Goal: Task Accomplishment & Management: Use online tool/utility

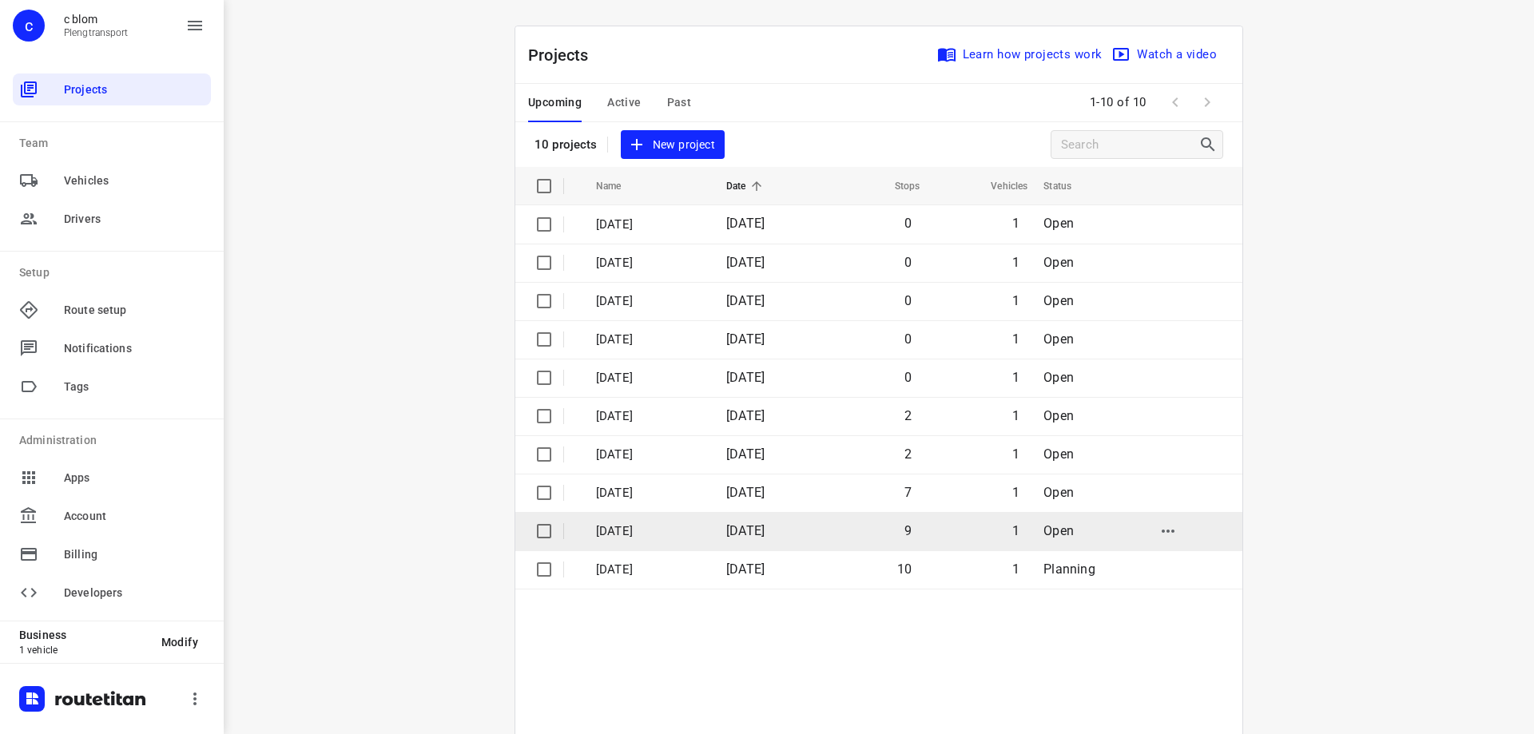
click at [896, 532] on td "9" at bounding box center [870, 531] width 105 height 38
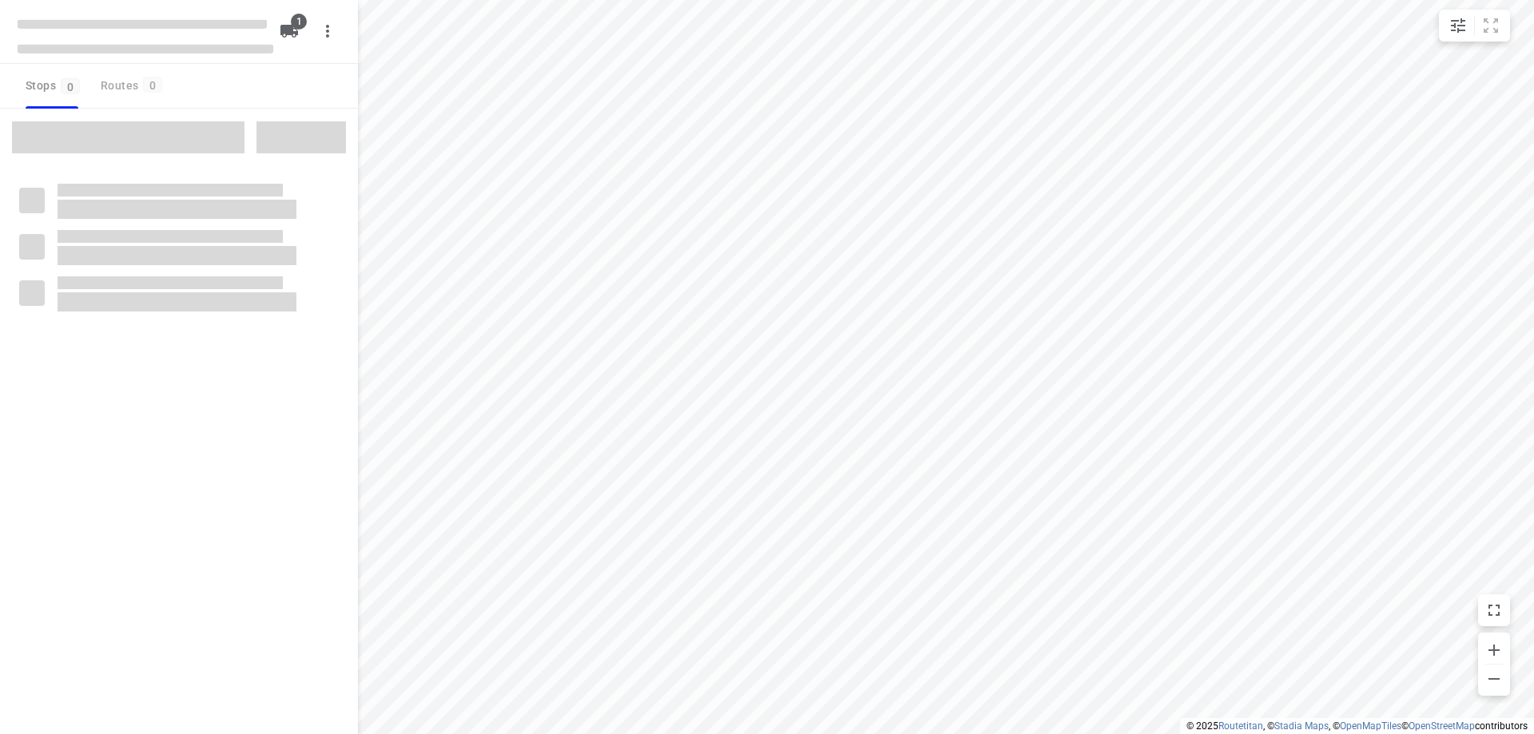
type input "distance"
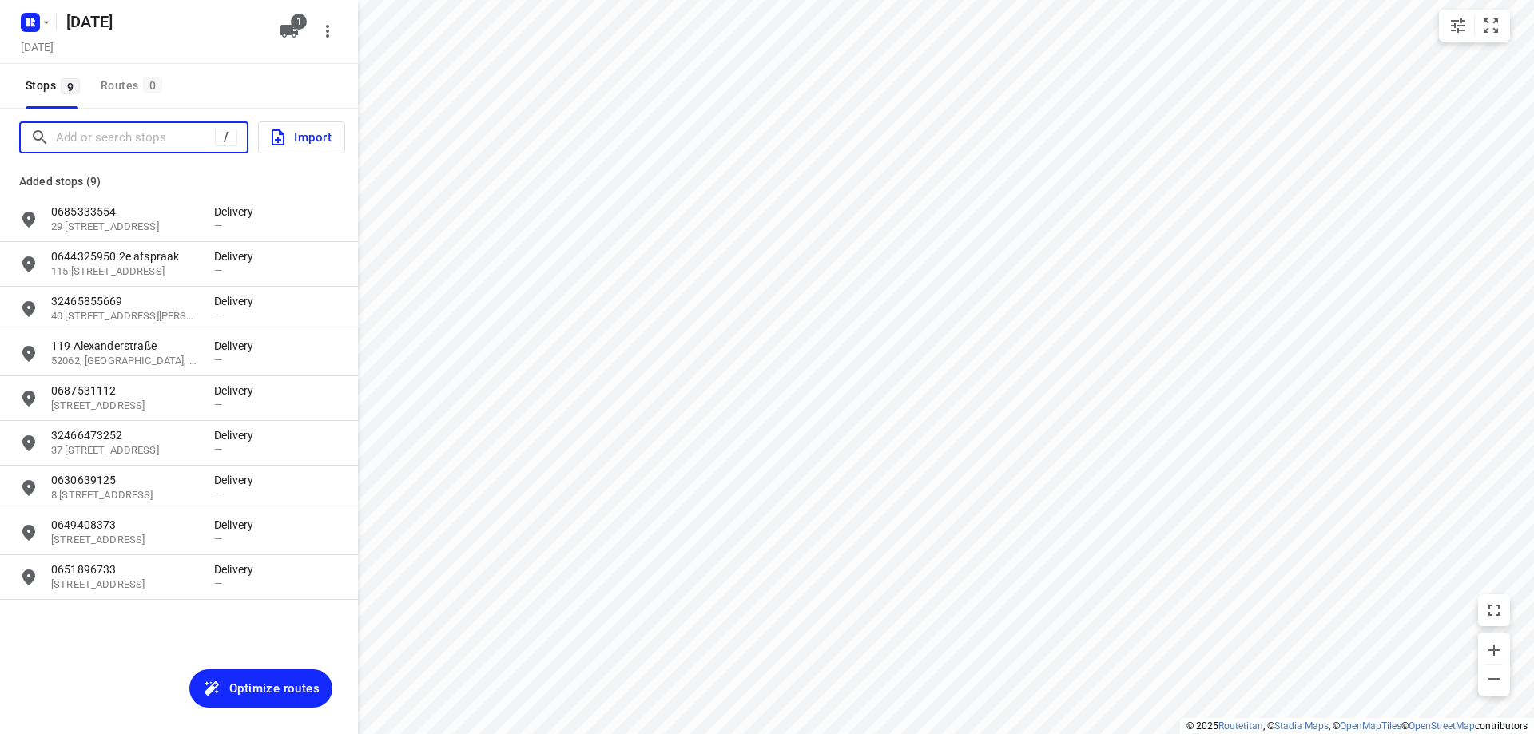
click at [165, 138] on input "Add or search stops" at bounding box center [135, 137] width 159 height 25
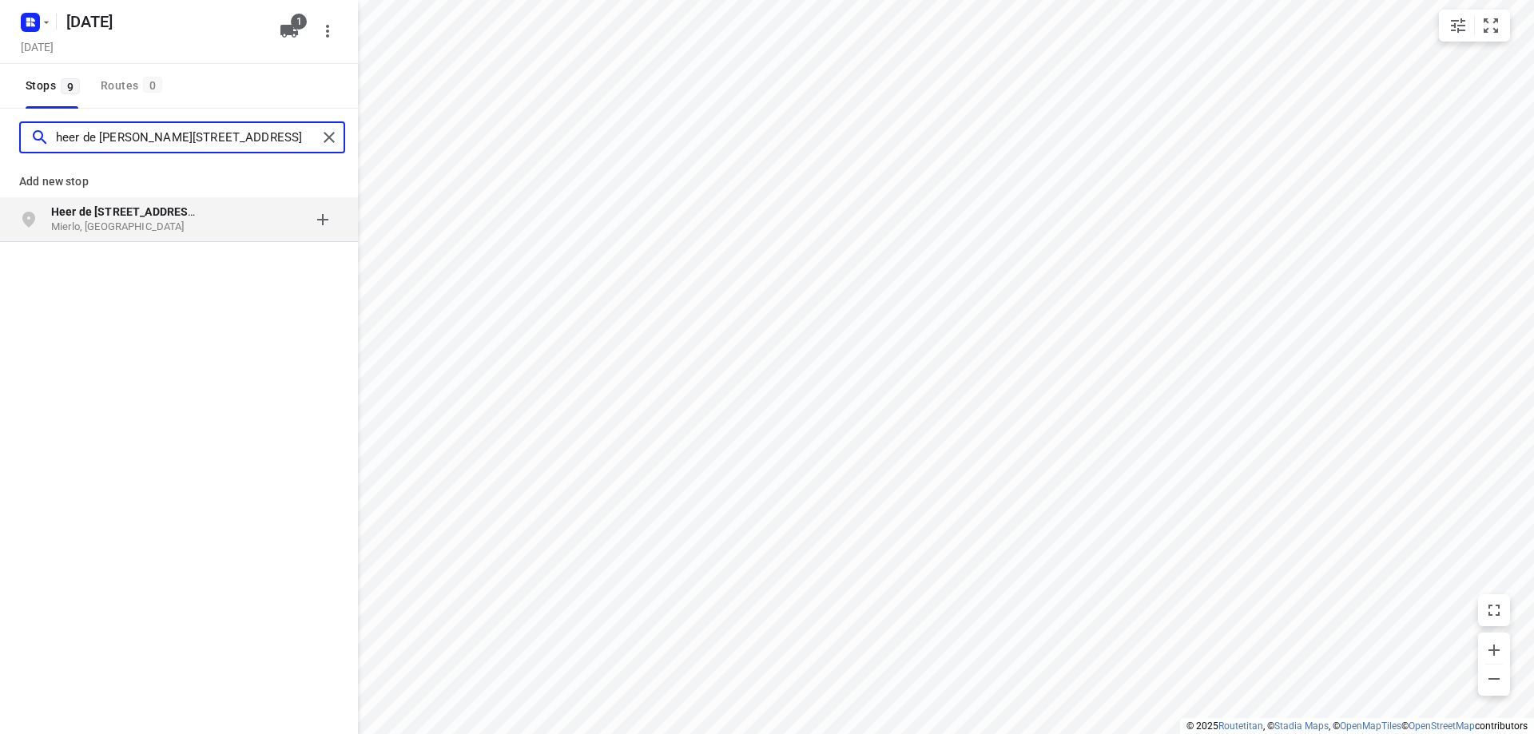
type input "heer de [PERSON_NAME][STREET_ADDRESS]"
click at [171, 221] on p "Mierlo, [GEOGRAPHIC_DATA]" at bounding box center [124, 227] width 147 height 15
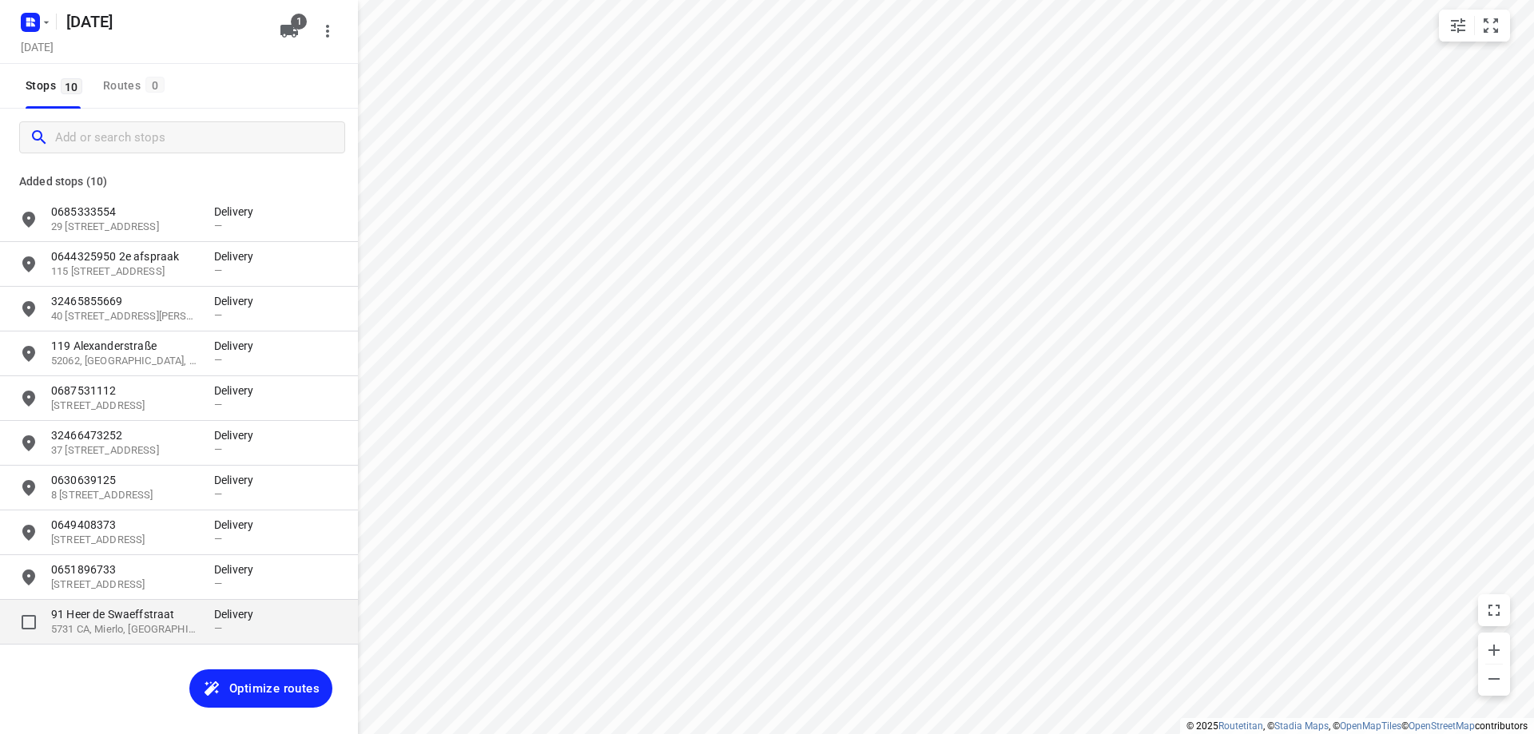
click at [201, 626] on div "[STREET_ADDRESS]" at bounding box center [132, 621] width 163 height 31
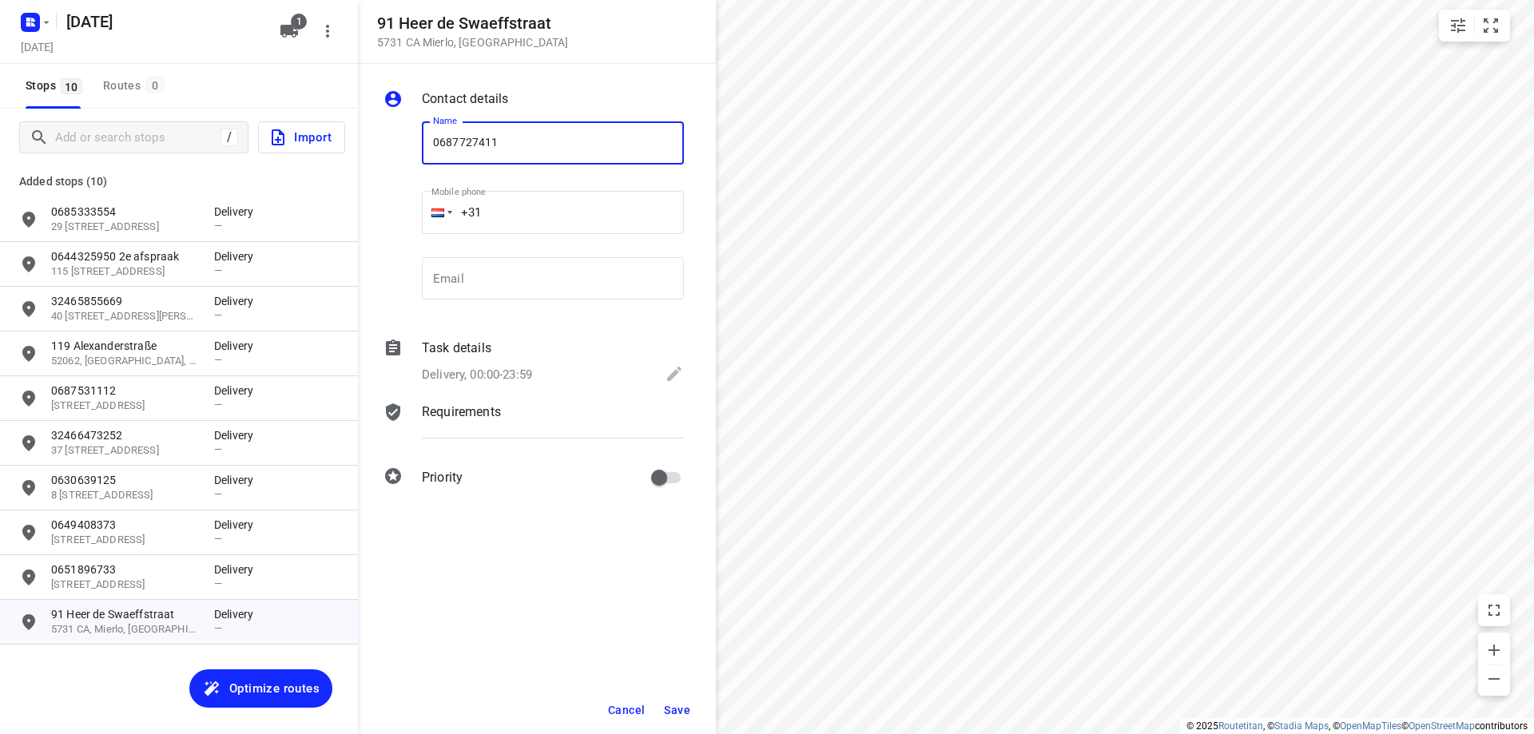
type input "0687727411"
click at [691, 715] on button "Save" at bounding box center [677, 710] width 39 height 29
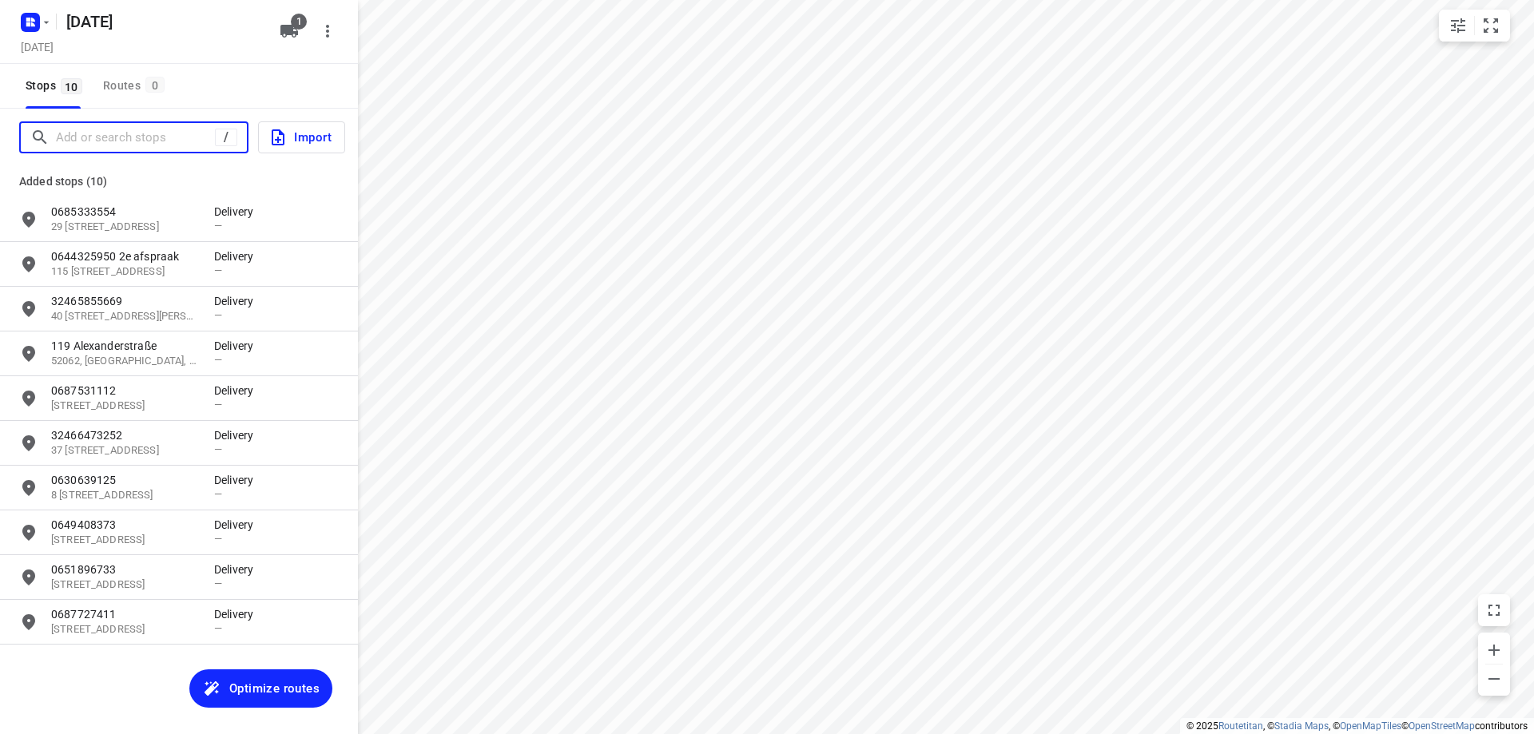
click at [150, 137] on input "Add or search stops" at bounding box center [135, 137] width 159 height 25
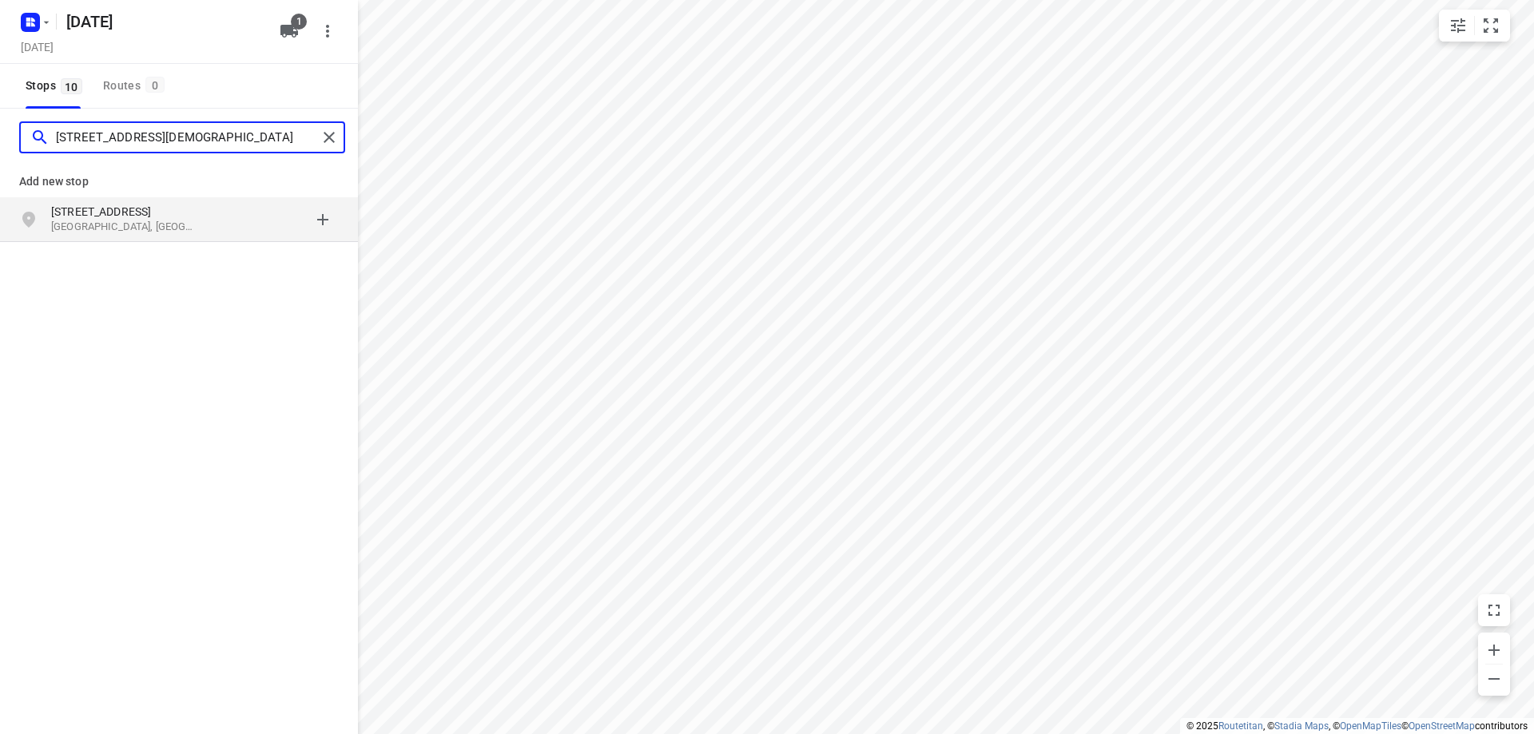
type input "[STREET_ADDRESS][DEMOGRAPHIC_DATA]"
click at [145, 222] on p "[GEOGRAPHIC_DATA], [GEOGRAPHIC_DATA]" at bounding box center [124, 227] width 147 height 15
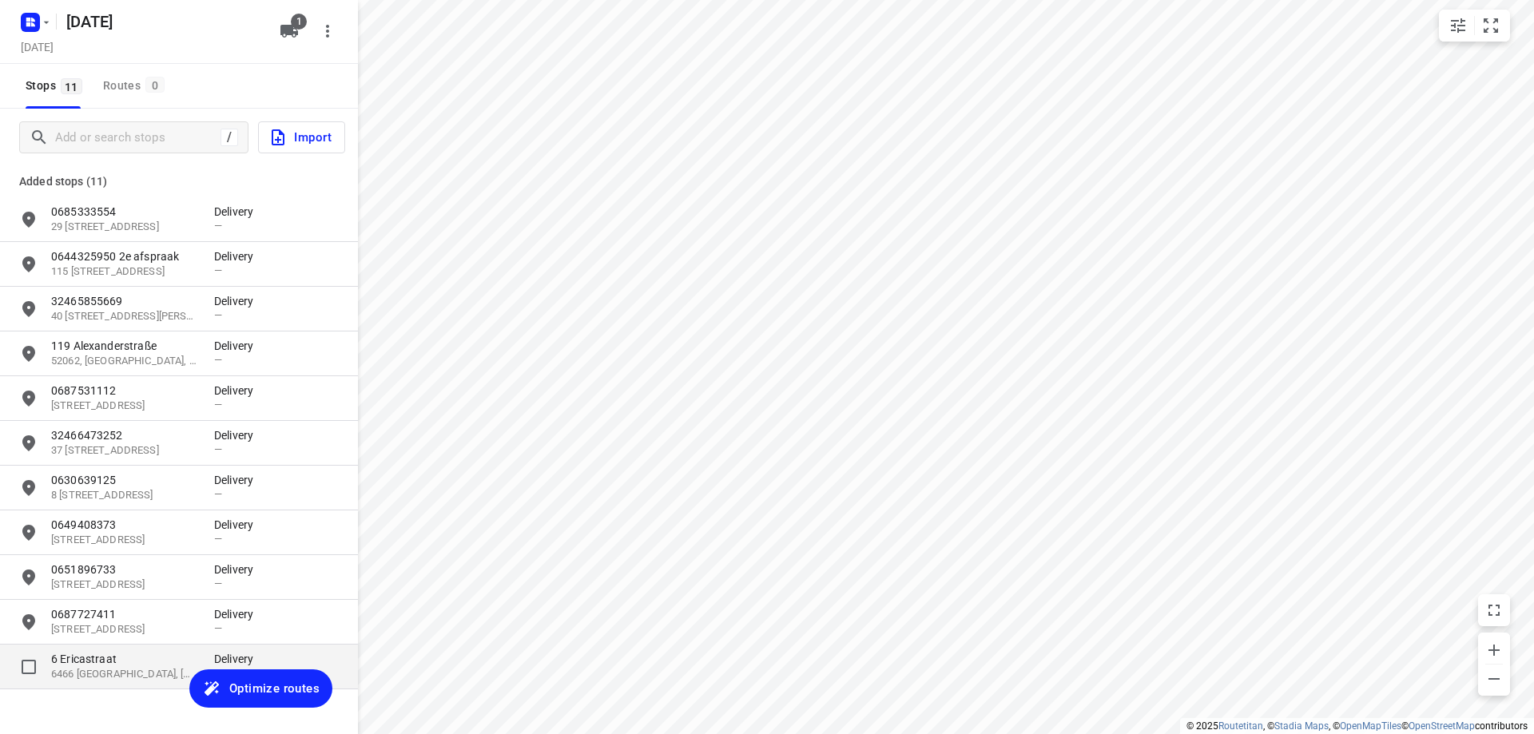
click at [104, 660] on p "6 Ericastraat" at bounding box center [124, 659] width 147 height 16
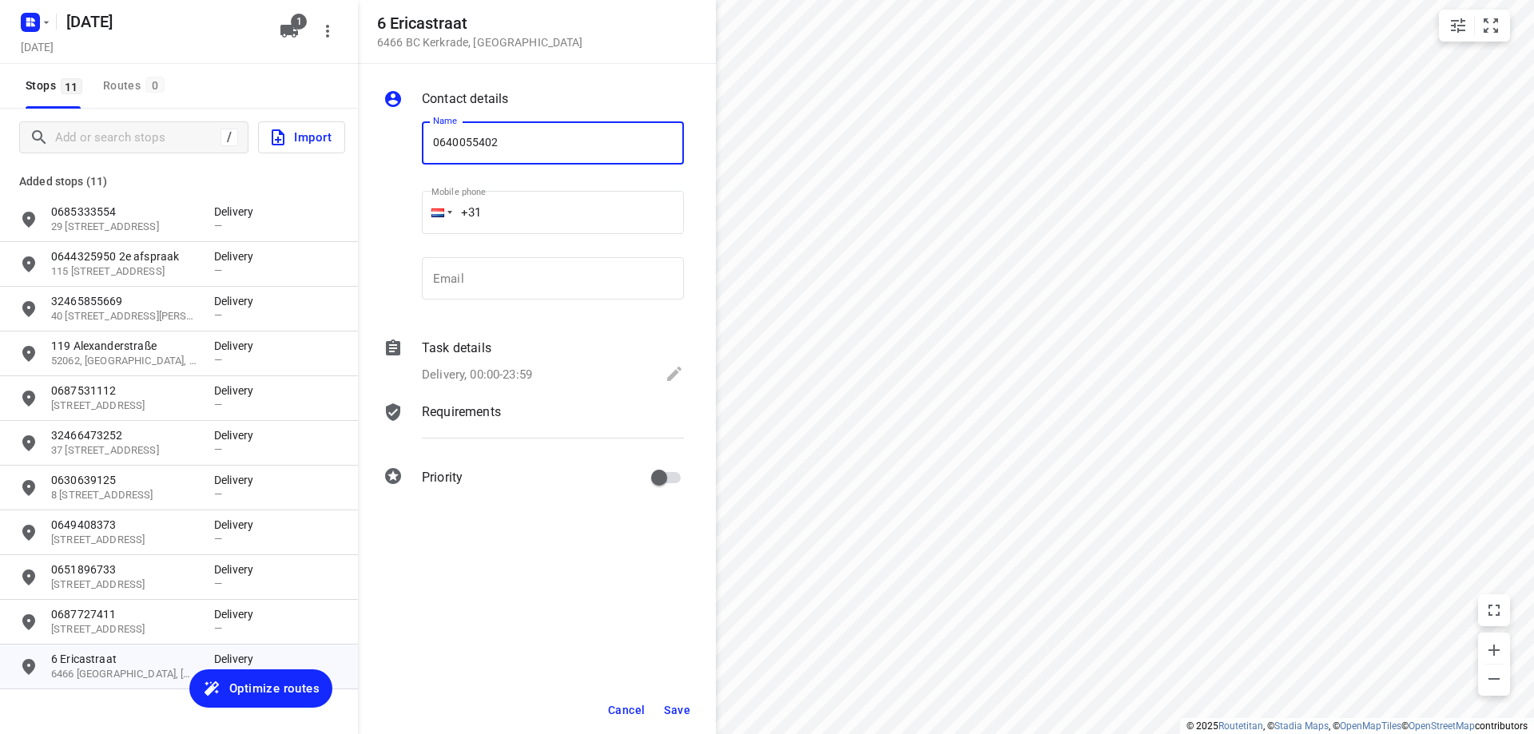
type input "0640055402"
click at [682, 704] on span "Save" at bounding box center [677, 710] width 26 height 13
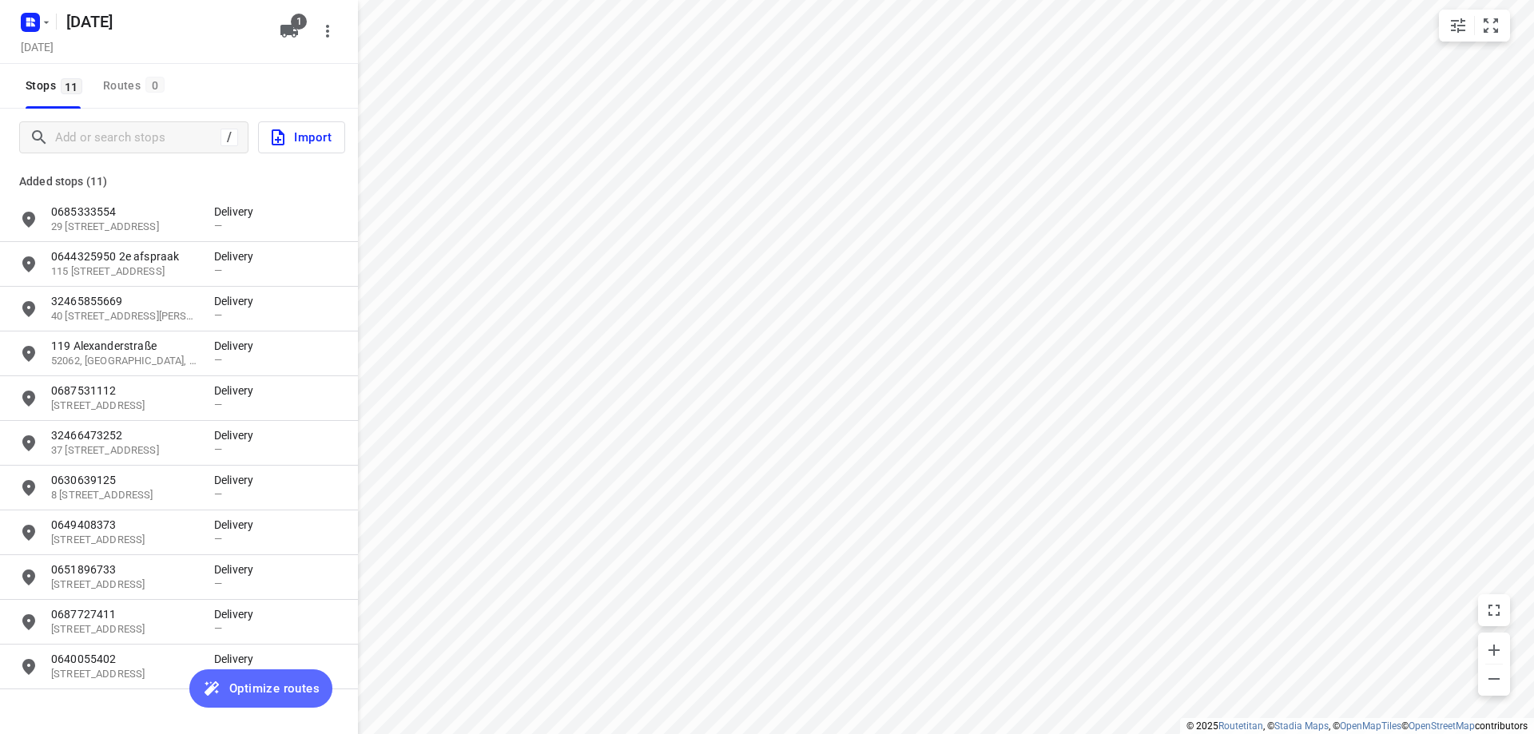
click at [274, 686] on span "Optimize routes" at bounding box center [274, 688] width 90 height 21
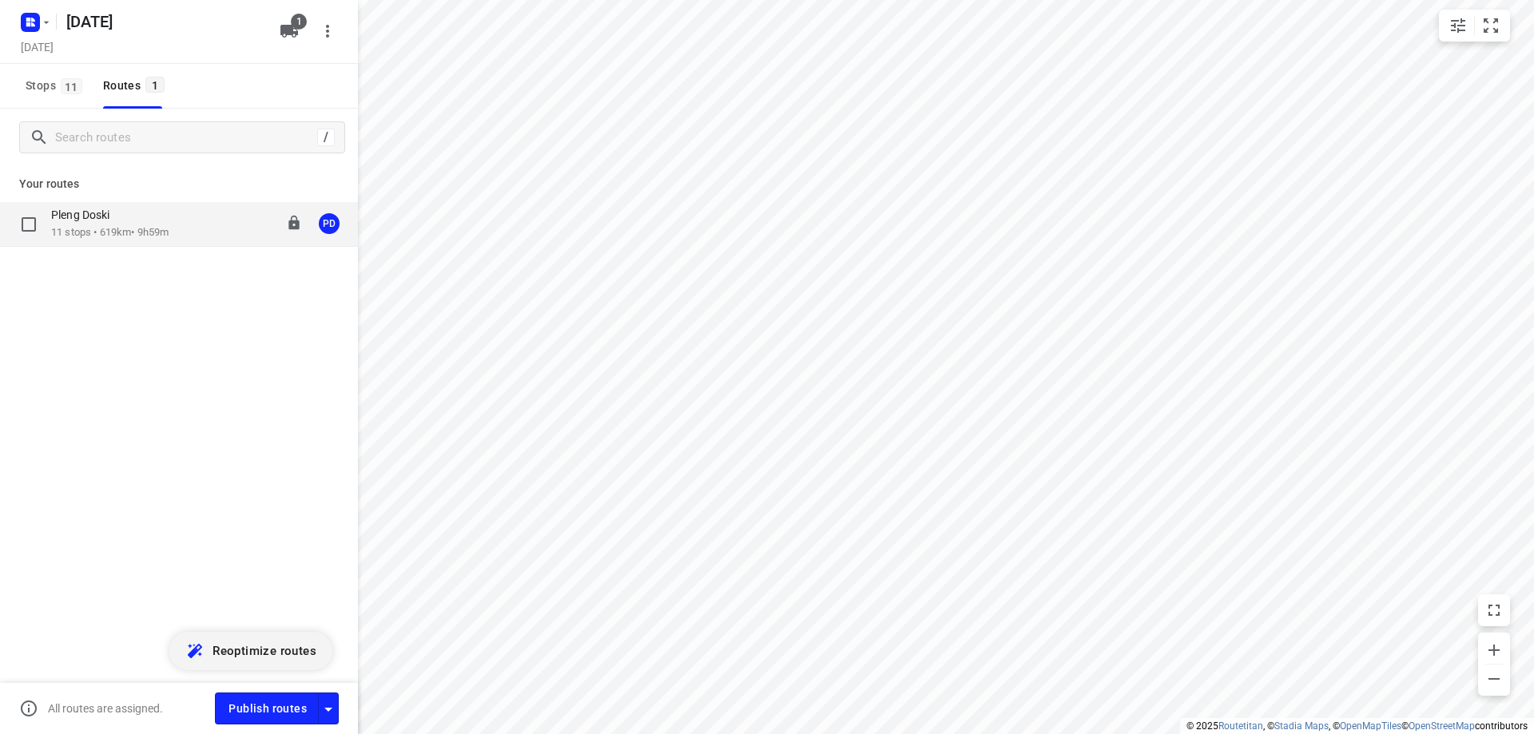
click at [169, 221] on div "Pleng Doski" at bounding box center [109, 217] width 117 height 18
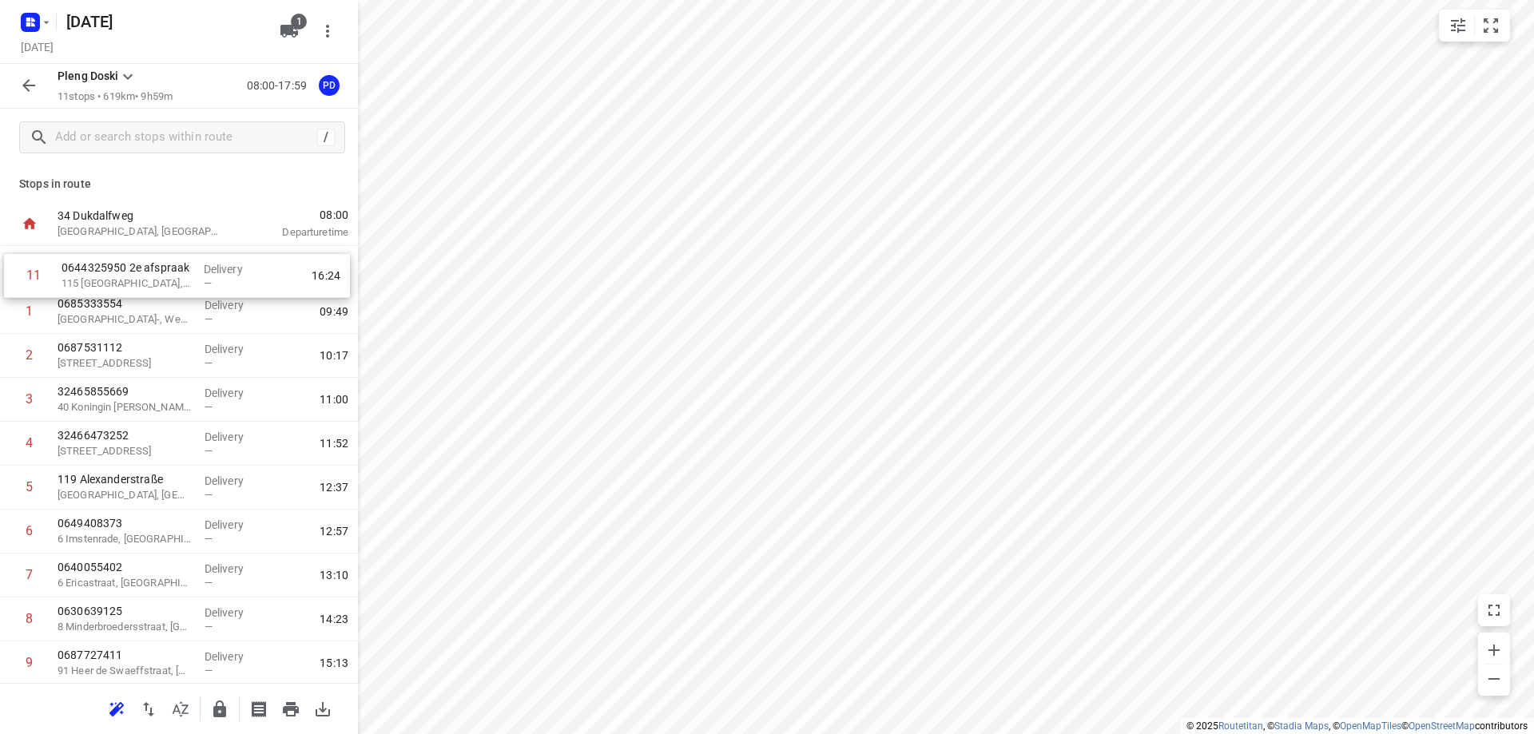
drag, startPoint x: 188, startPoint y: 622, endPoint x: 192, endPoint y: 272, distance: 350.0
click at [192, 272] on div "1 0685333554 [GEOGRAPHIC_DATA]-, West- en Middelbeers Delivery — 09:49 2 068753…" at bounding box center [179, 487] width 358 height 483
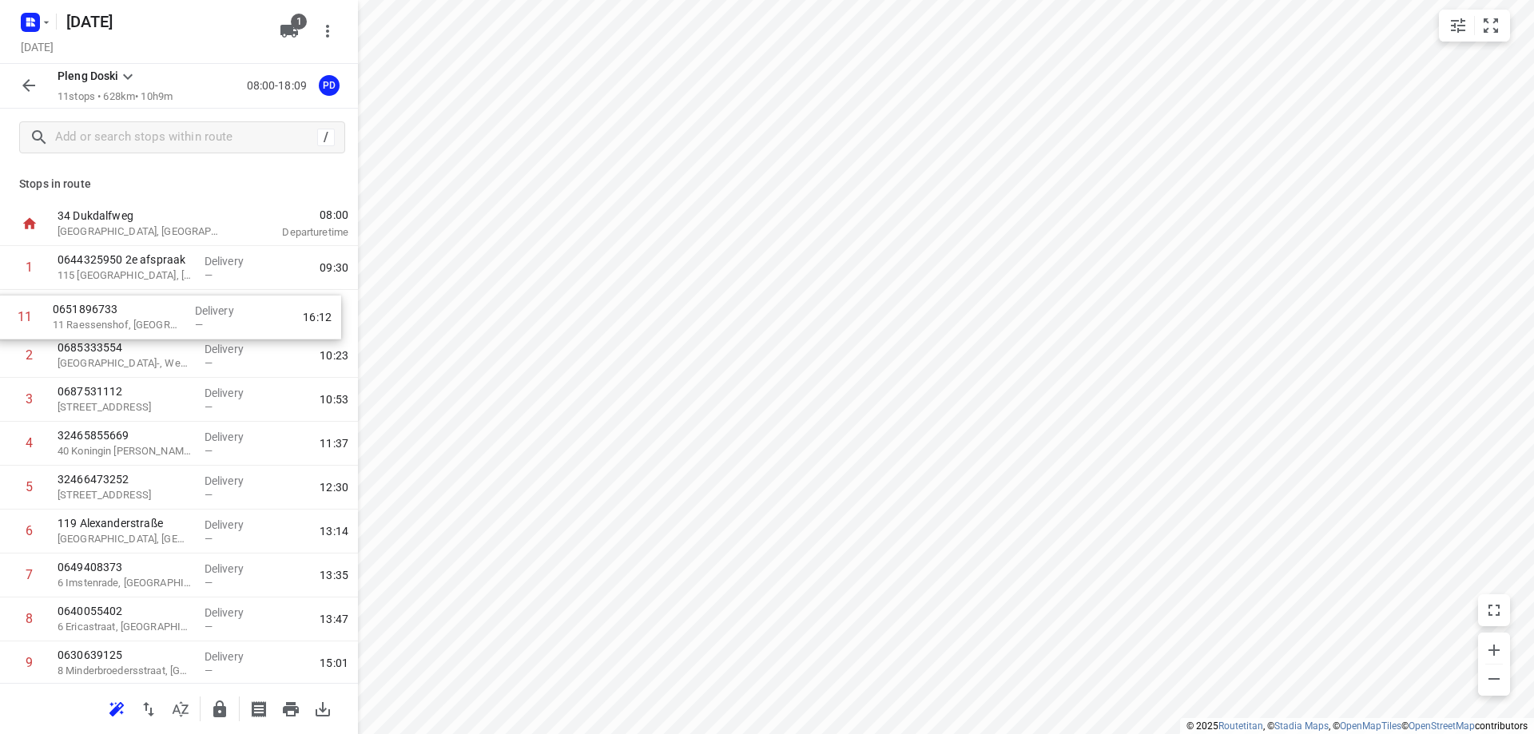
drag, startPoint x: 158, startPoint y: 625, endPoint x: 153, endPoint y: 316, distance: 309.2
click at [153, 316] on div "1 0644325950 2e afspraak [GEOGRAPHIC_DATA] — 09:30 2 0685333554 [GEOGRAPHIC_DAT…" at bounding box center [179, 487] width 358 height 483
click at [111, 710] on icon "button" at bounding box center [116, 709] width 19 height 19
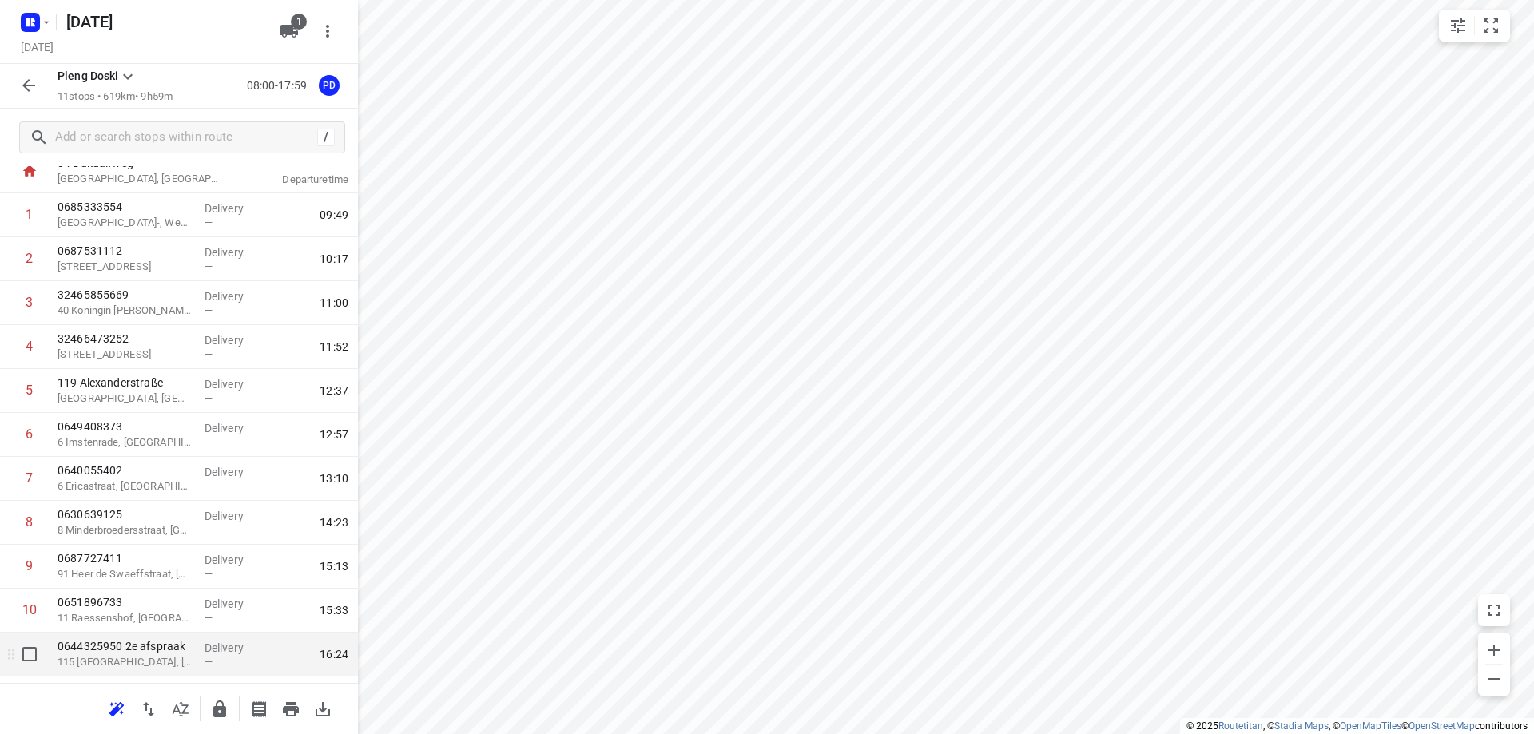
scroll to position [90, 0]
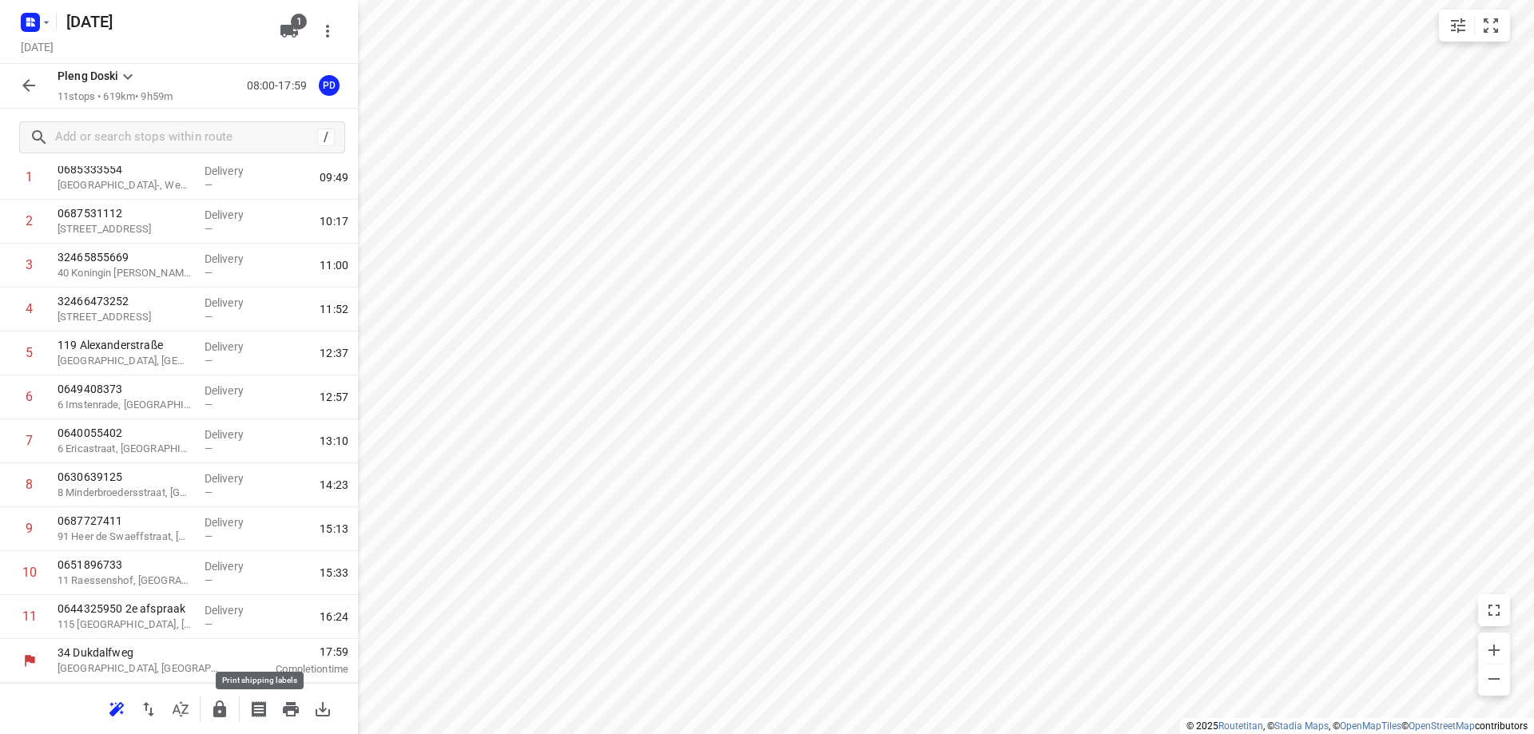
click at [264, 712] on icon "button" at bounding box center [259, 710] width 14 height 16
click at [292, 714] on icon "button" at bounding box center [290, 709] width 19 height 19
click at [184, 145] on input "text" at bounding box center [200, 137] width 288 height 25
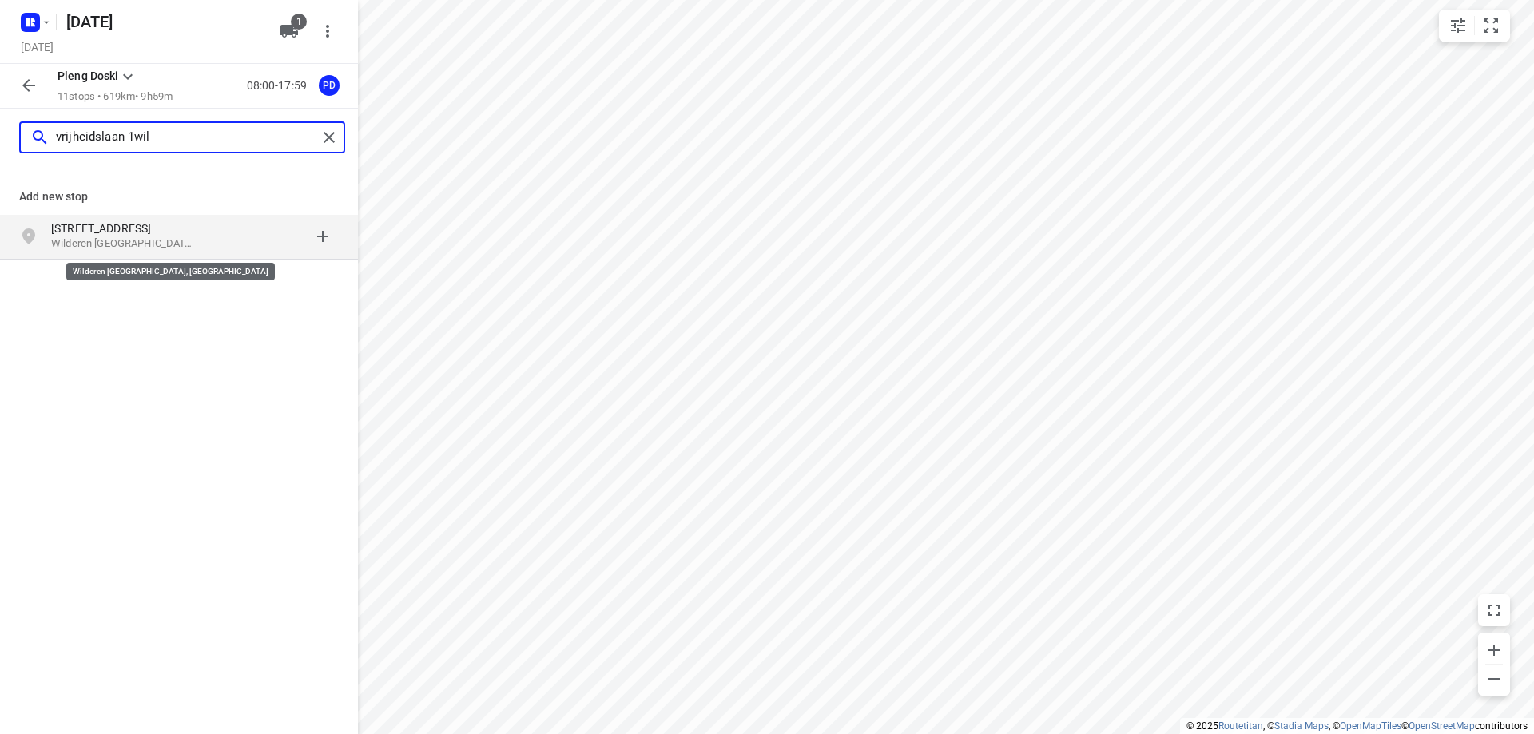
type input "vrijheidslaan 1wil"
click at [185, 243] on p "Wilderen [GEOGRAPHIC_DATA], [GEOGRAPHIC_DATA]" at bounding box center [124, 244] width 147 height 15
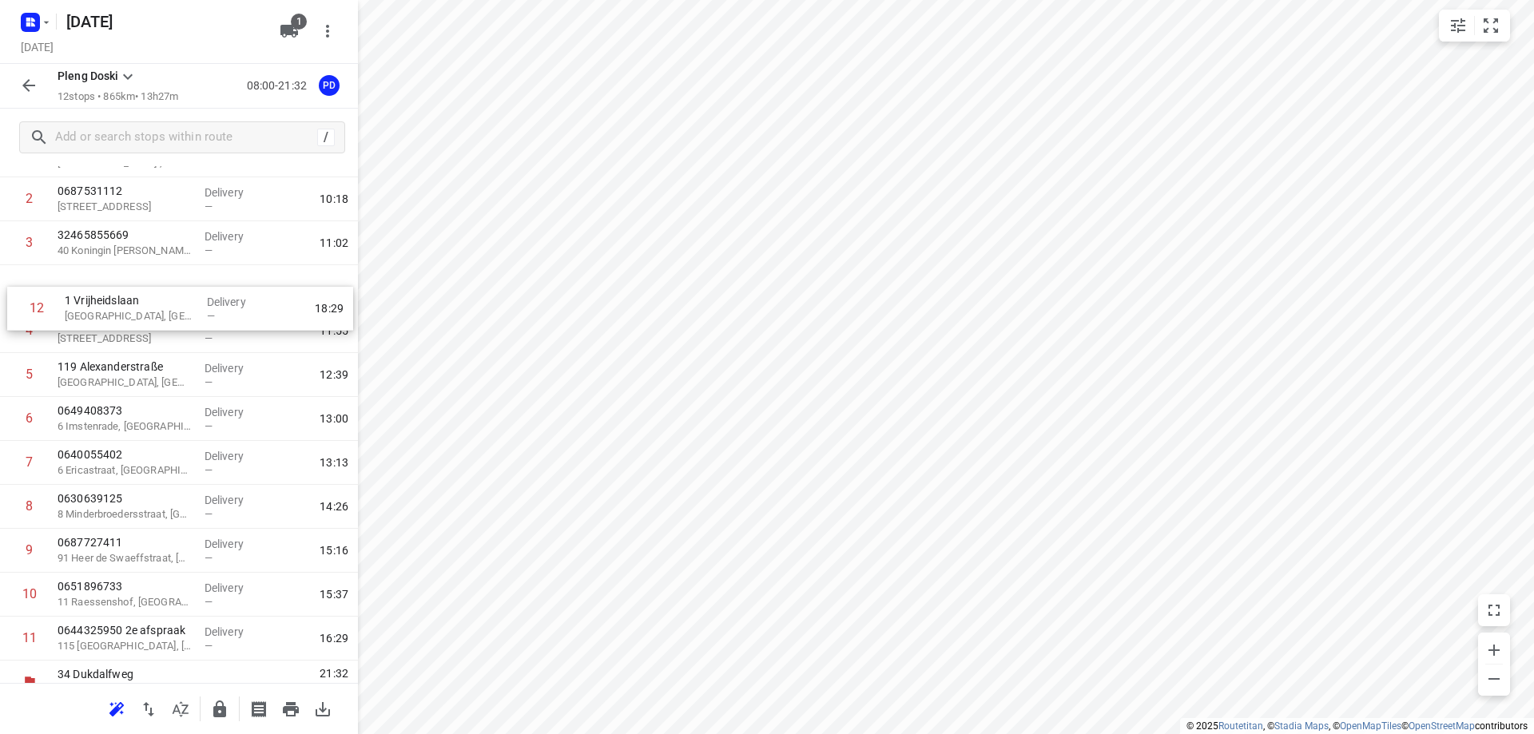
scroll to position [111, 0]
drag, startPoint x: 185, startPoint y: 620, endPoint x: 189, endPoint y: 319, distance: 301.2
click at [189, 319] on div "1 0685333554 [GEOGRAPHIC_DATA]-, West- en Middelbeers Delivery — 09:49 2 068753…" at bounding box center [179, 398] width 358 height 527
drag, startPoint x: 129, startPoint y: 337, endPoint x: 128, endPoint y: 304, distance: 32.8
click at [128, 304] on div "1 0685333554 [GEOGRAPHIC_DATA]-, West- en Middelbeers Delivery — 09:49 2 068753…" at bounding box center [179, 398] width 358 height 527
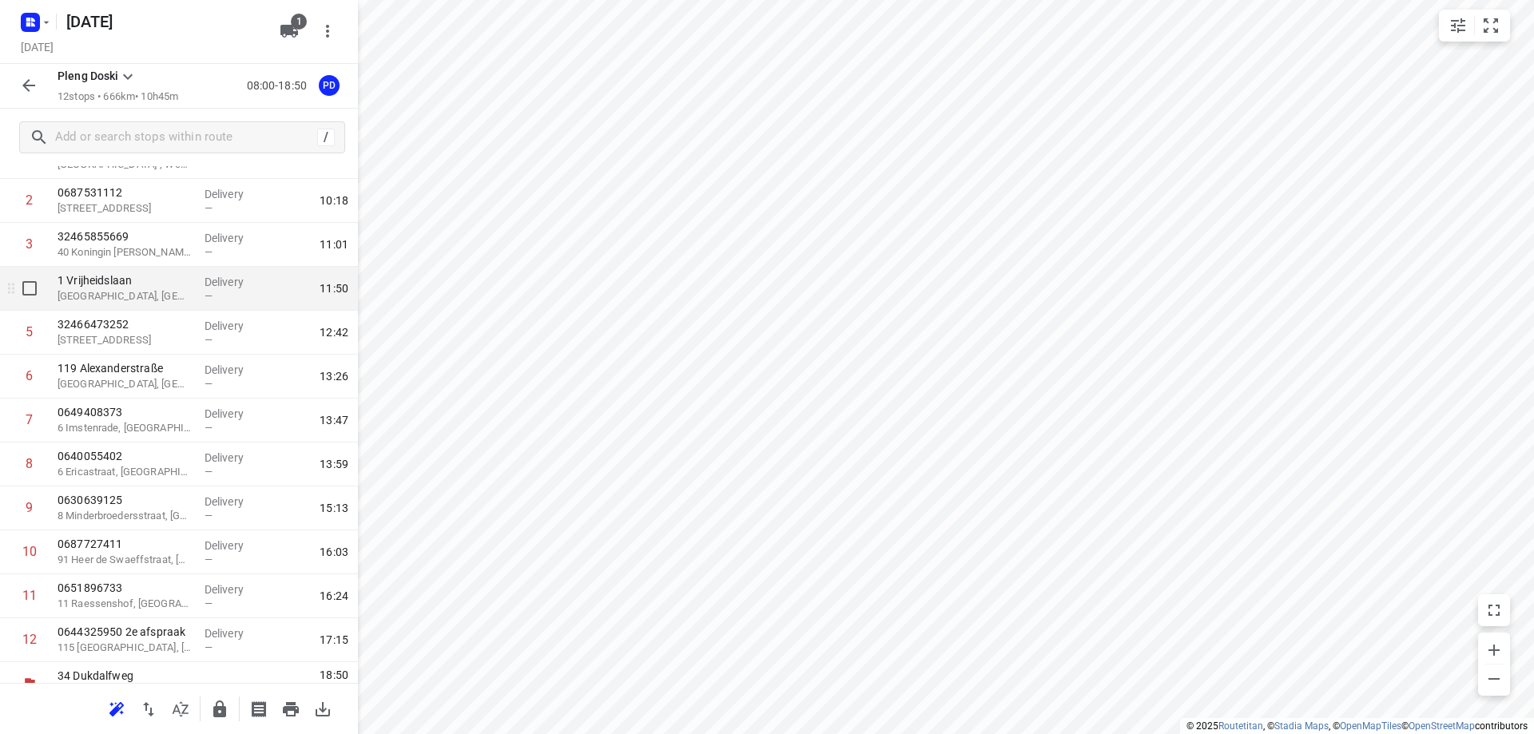
click at [169, 303] on p "[GEOGRAPHIC_DATA], [GEOGRAPHIC_DATA]" at bounding box center [125, 296] width 134 height 16
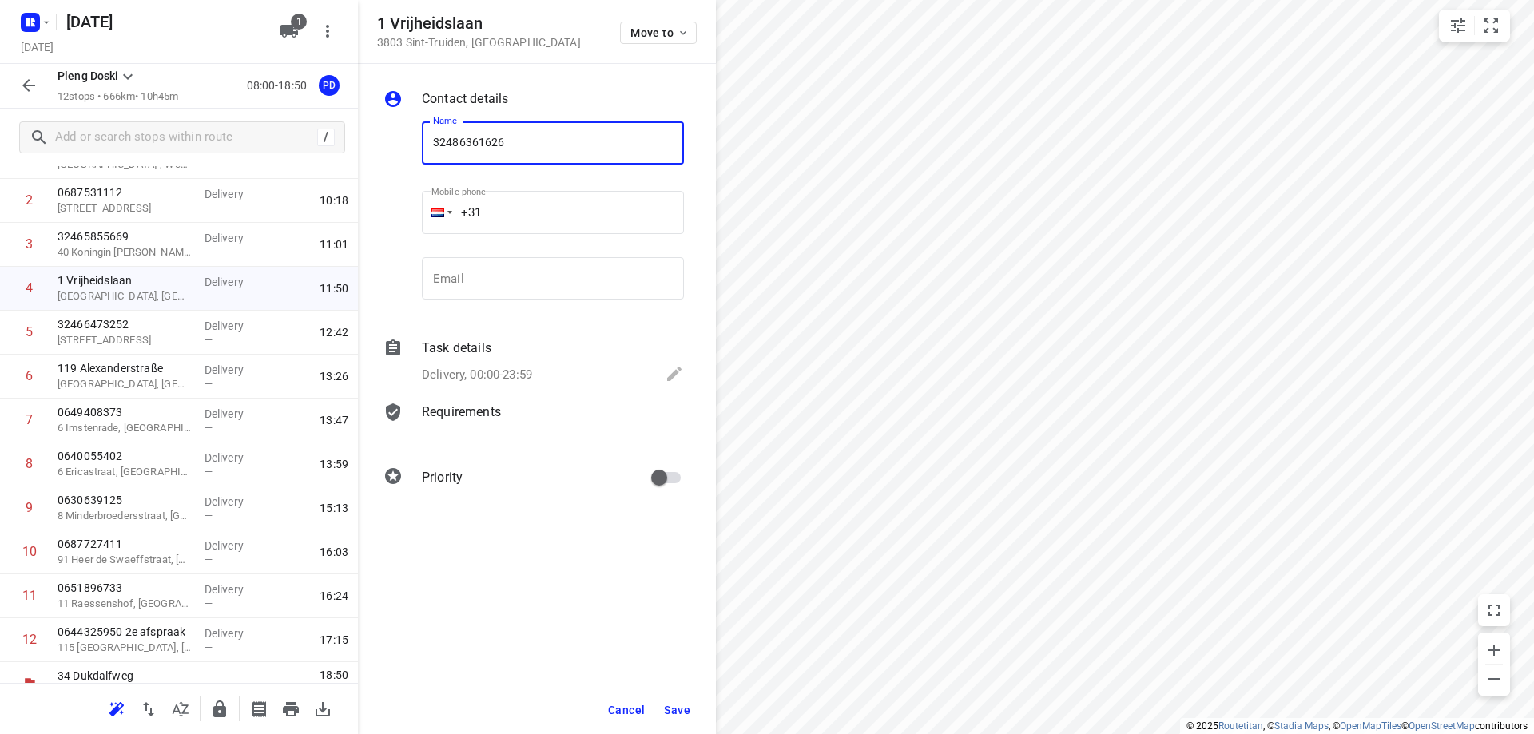
type input "32486361626"
click at [692, 706] on button "Save" at bounding box center [677, 710] width 39 height 29
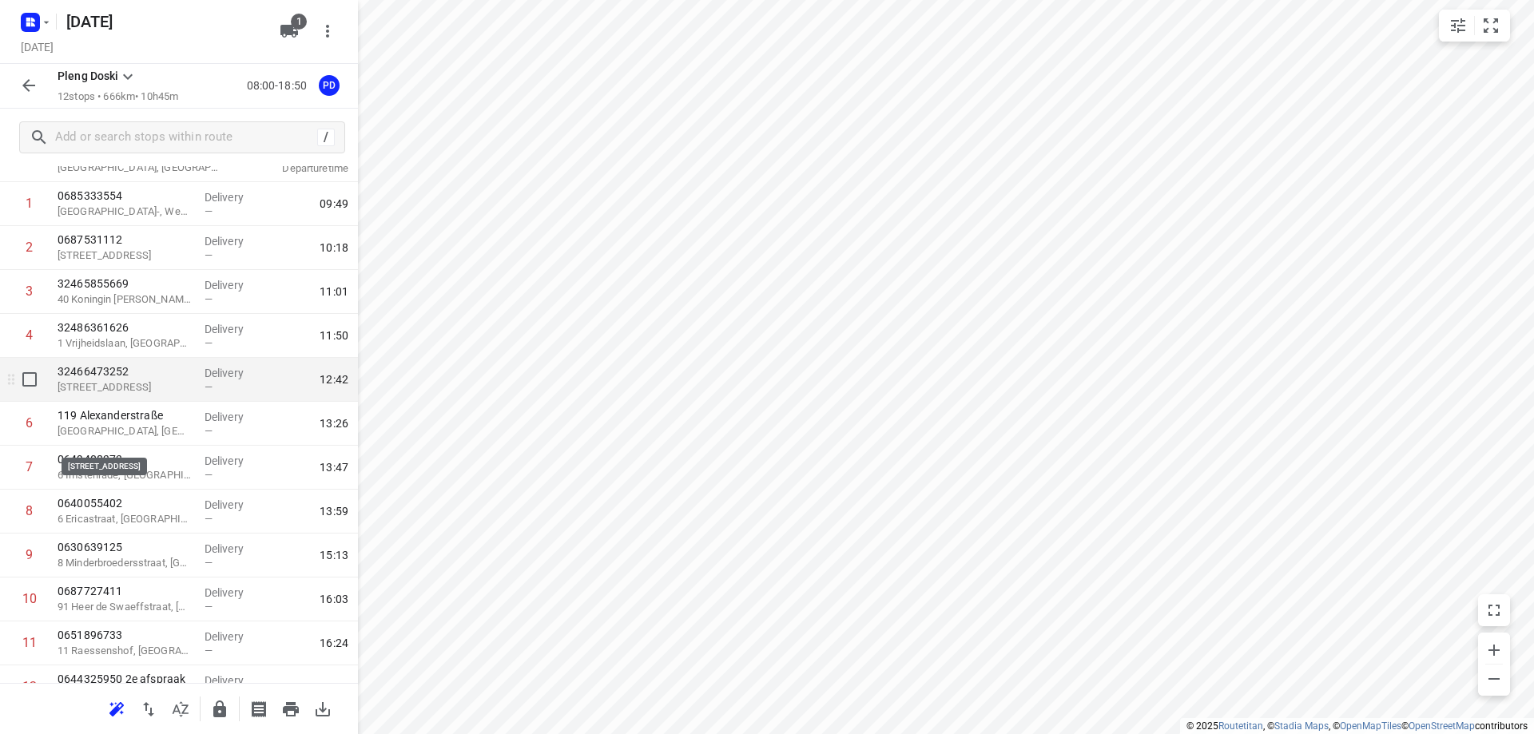
scroll to position [134, 0]
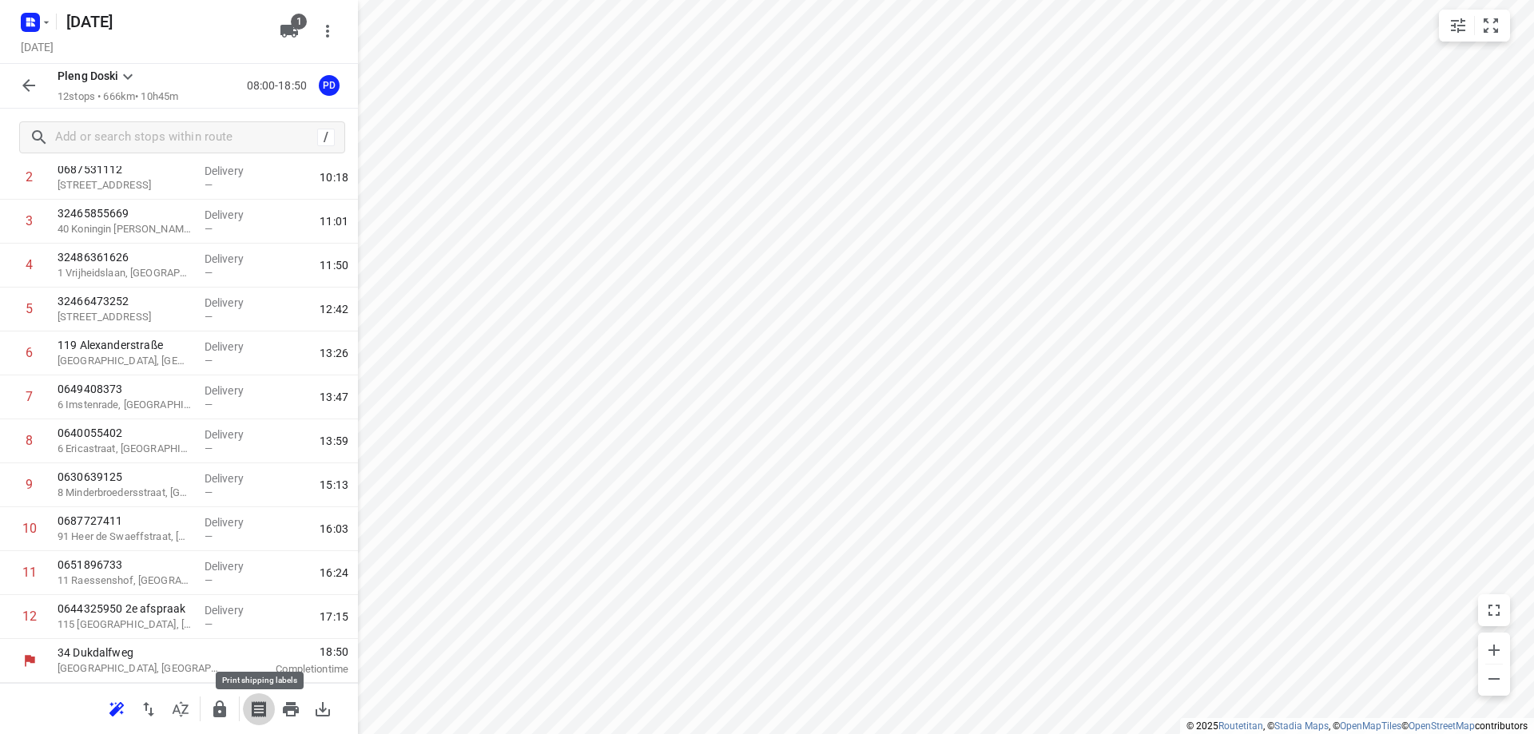
click at [261, 709] on icon "button" at bounding box center [258, 709] width 19 height 19
click at [292, 700] on icon "button" at bounding box center [290, 709] width 19 height 19
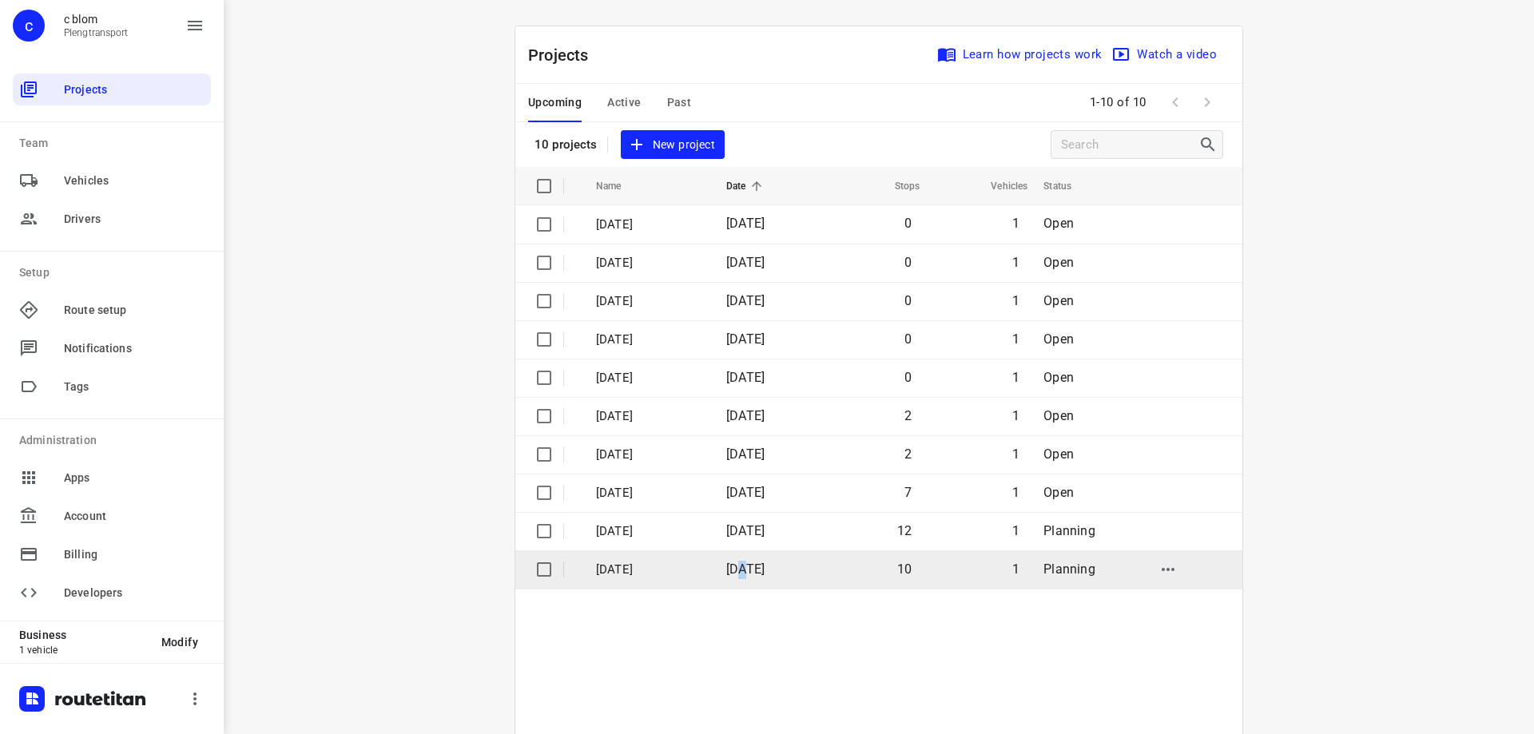
click at [748, 571] on span "[DATE]" at bounding box center [745, 569] width 38 height 15
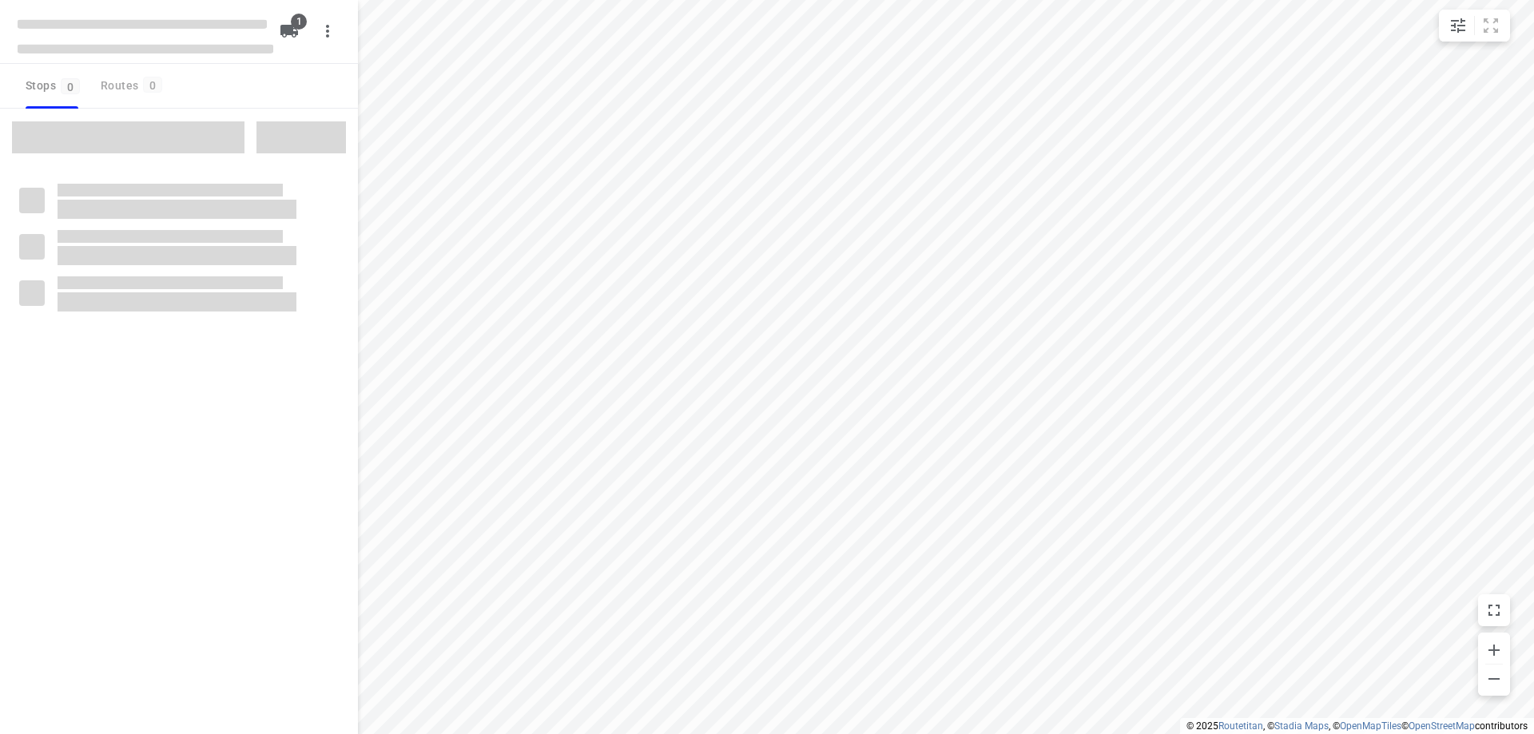
type input "distance"
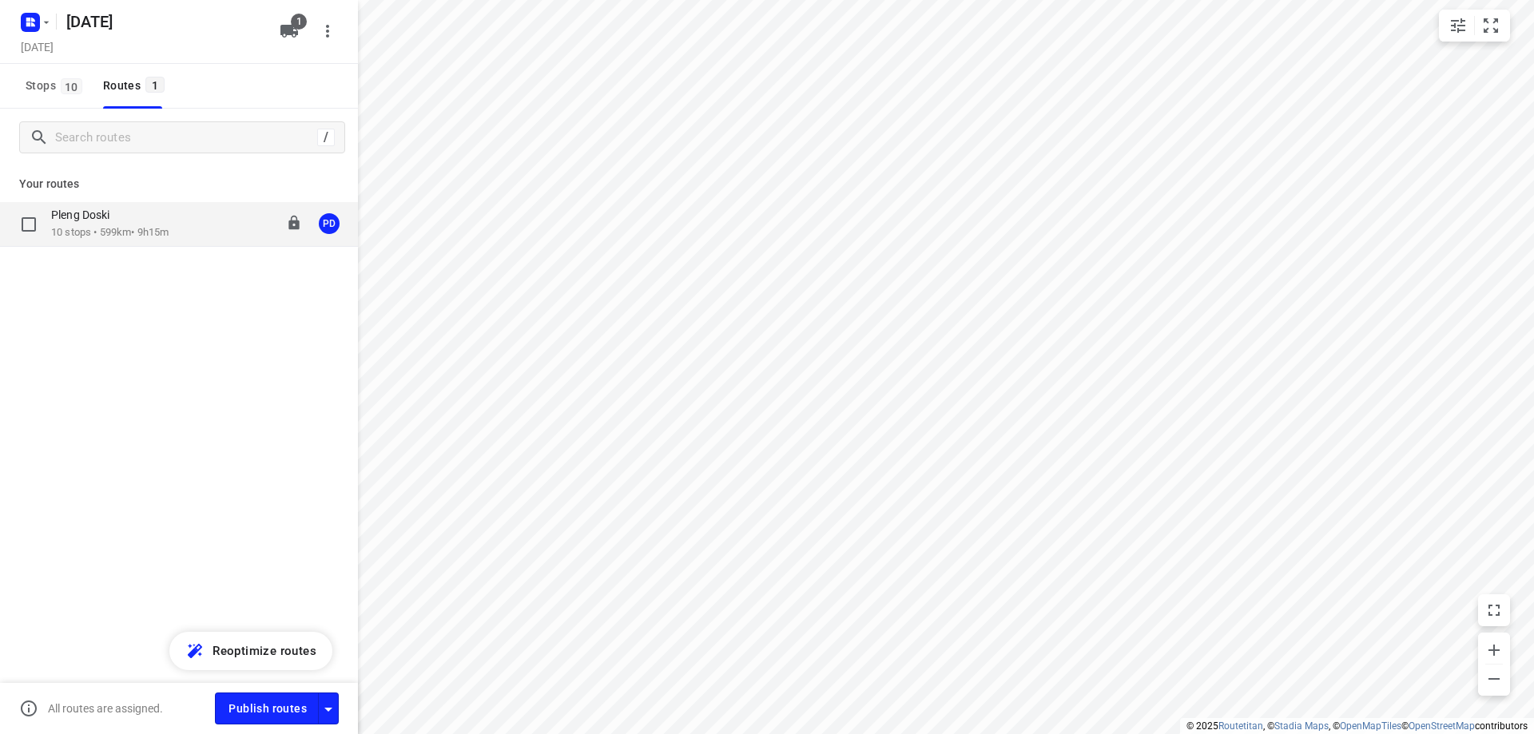
click at [113, 233] on p "10 stops • 599km • 9h15m" at bounding box center [109, 232] width 117 height 15
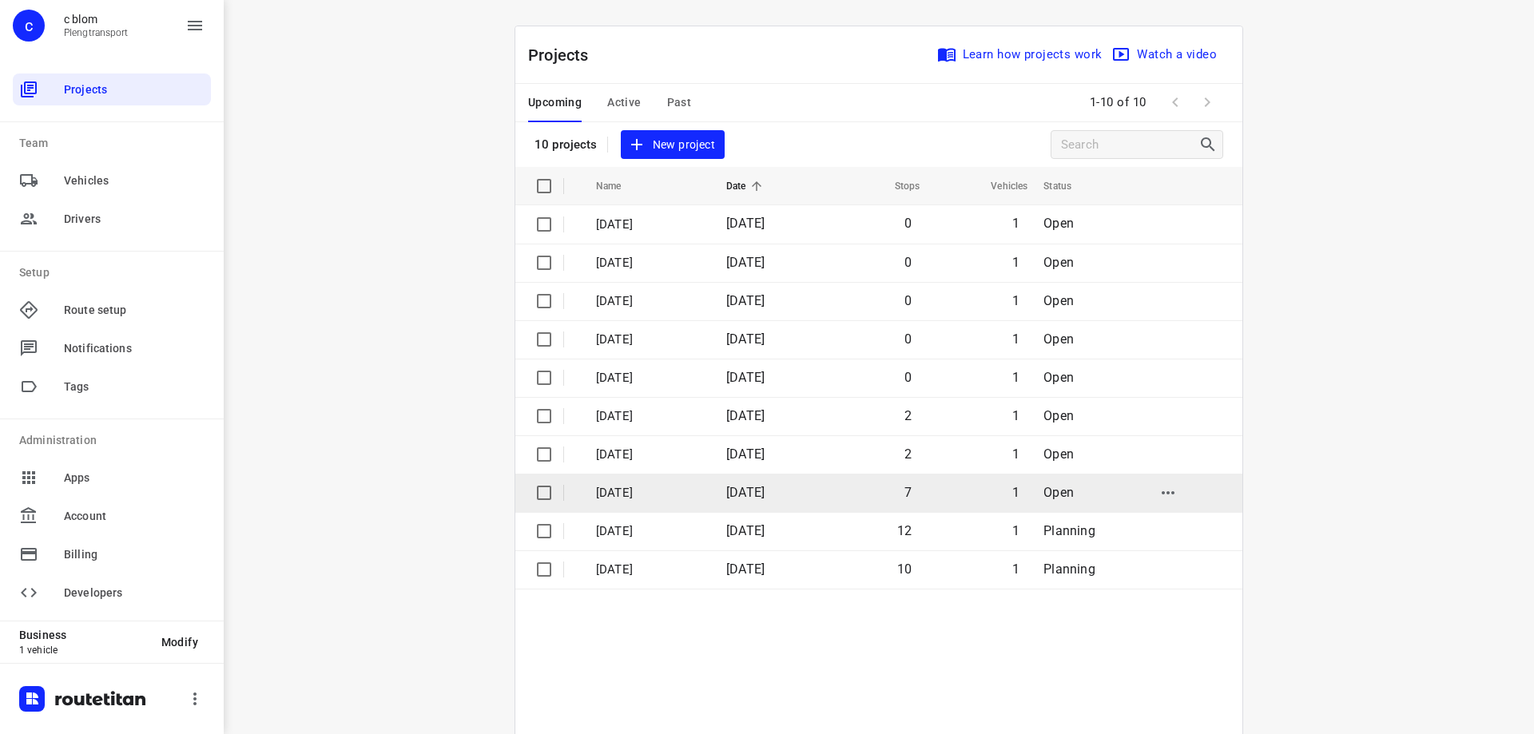
click at [765, 495] on span "[DATE]" at bounding box center [745, 492] width 38 height 15
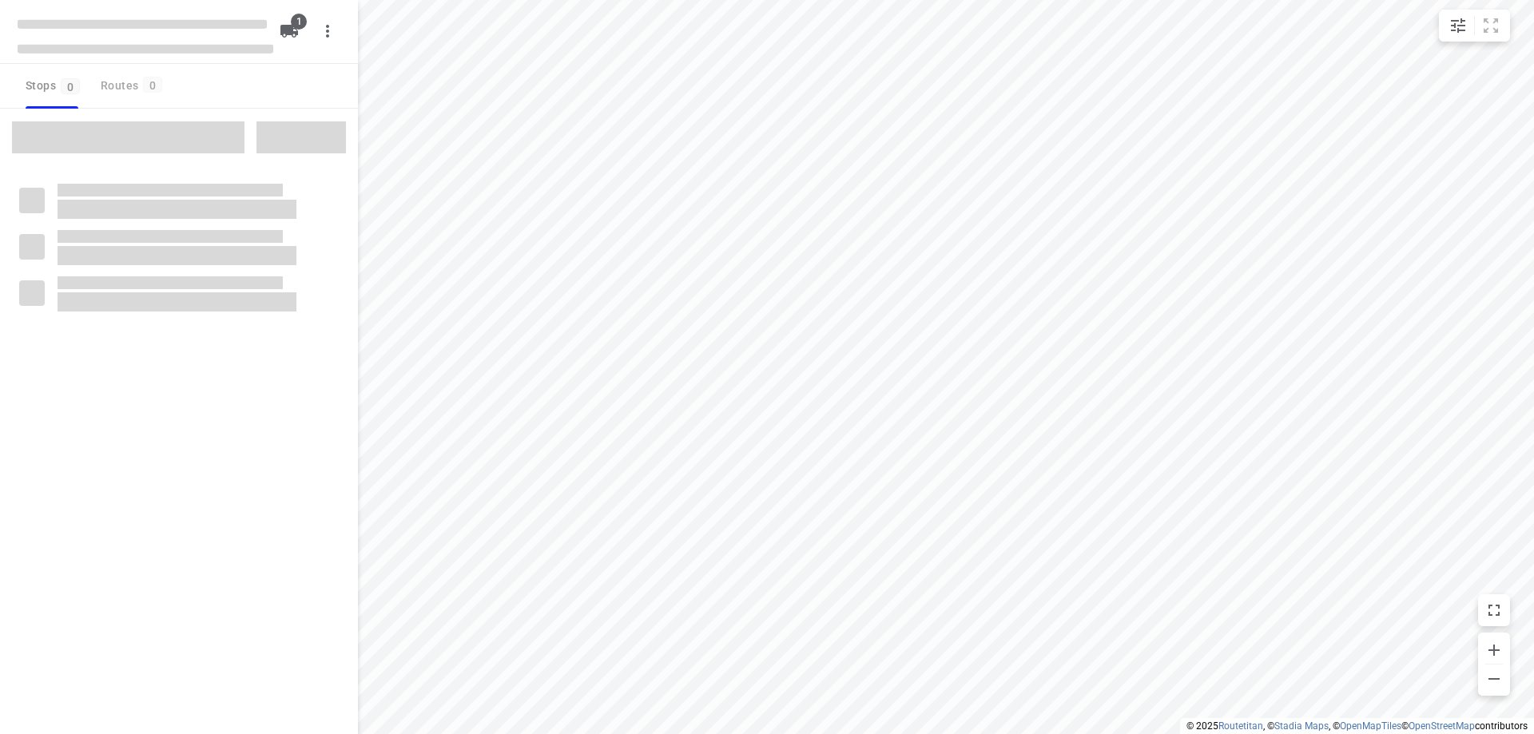
type input "distance"
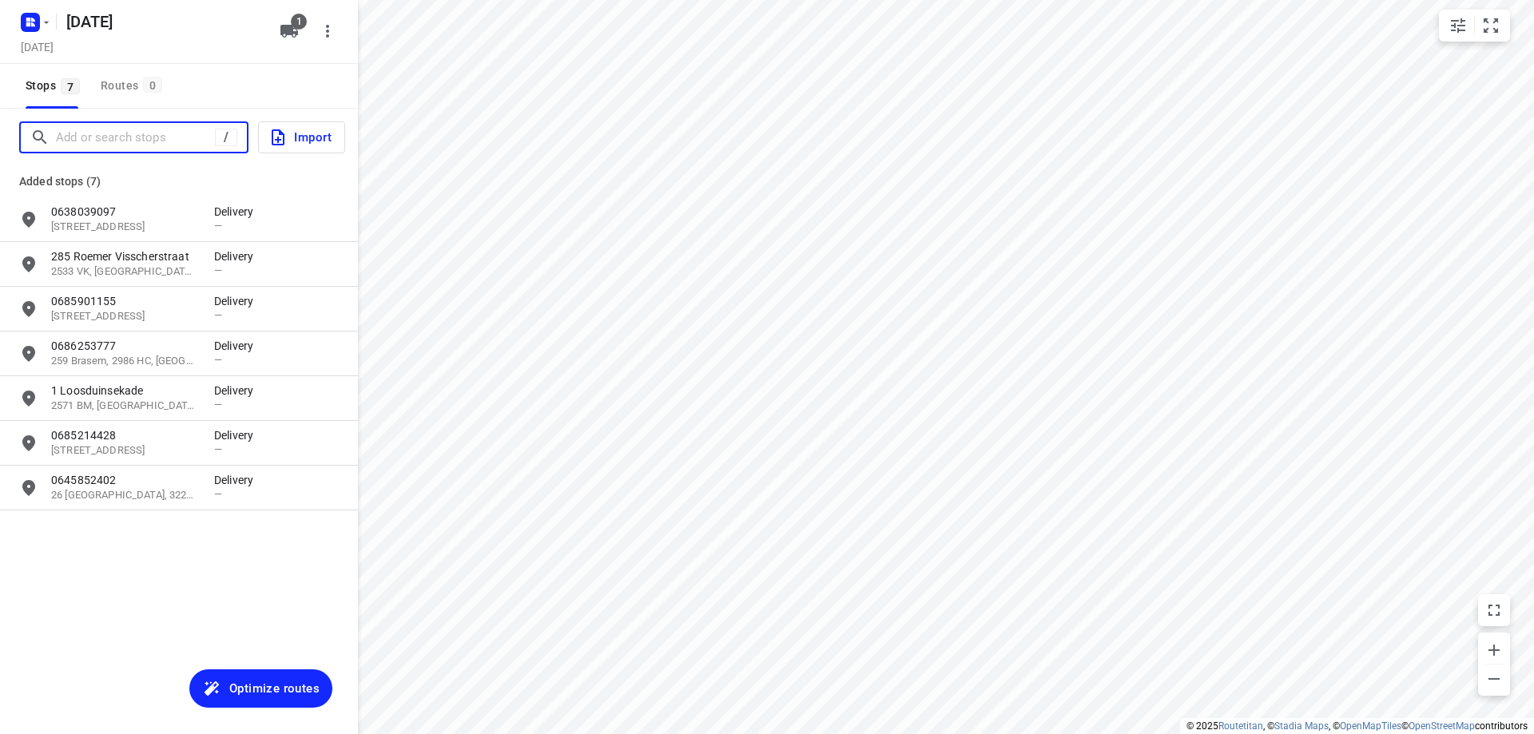
click at [170, 138] on input "Add or search stops" at bounding box center [135, 137] width 159 height 25
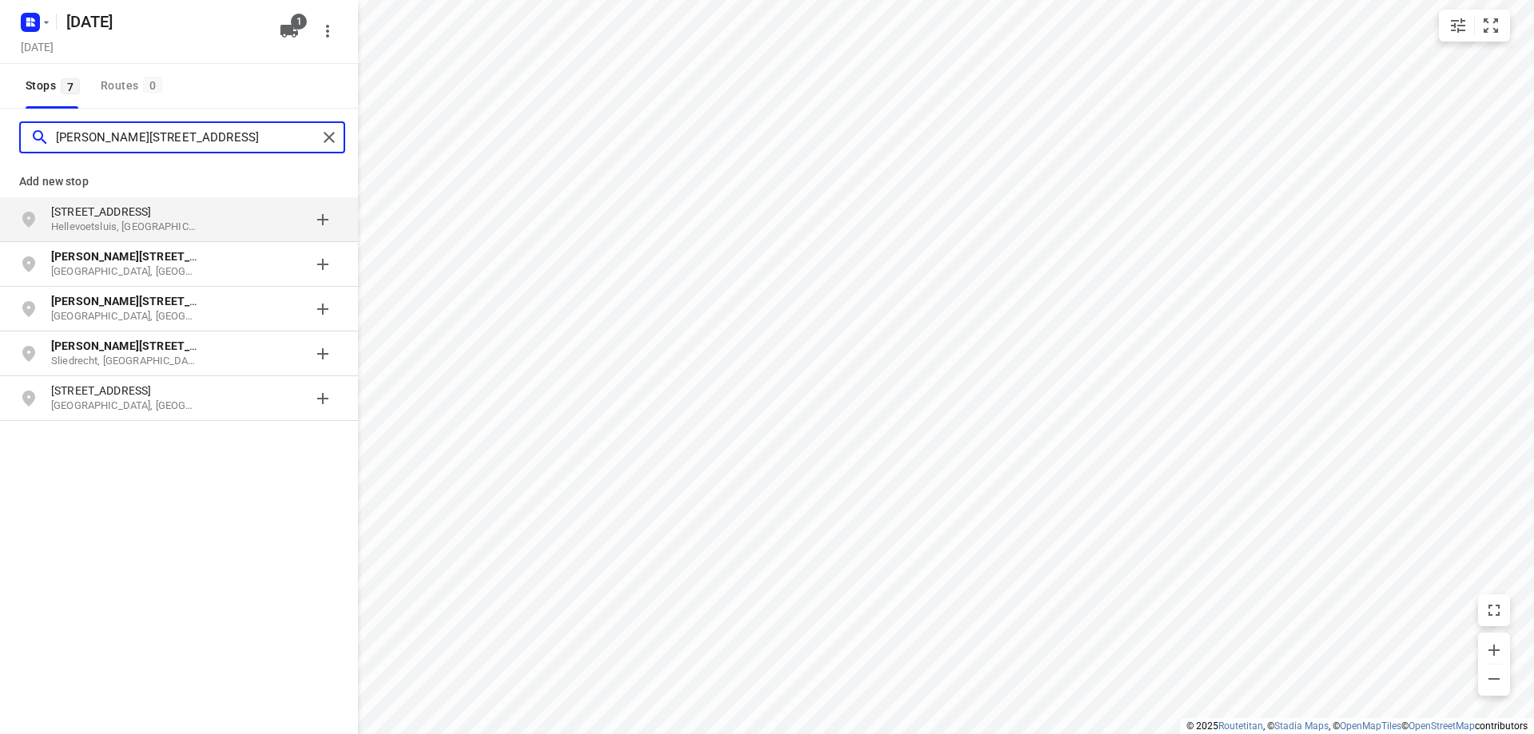
type input "[PERSON_NAME][STREET_ADDRESS]"
click at [213, 219] on p "[STREET_ADDRESS]" at bounding box center [132, 212] width 163 height 16
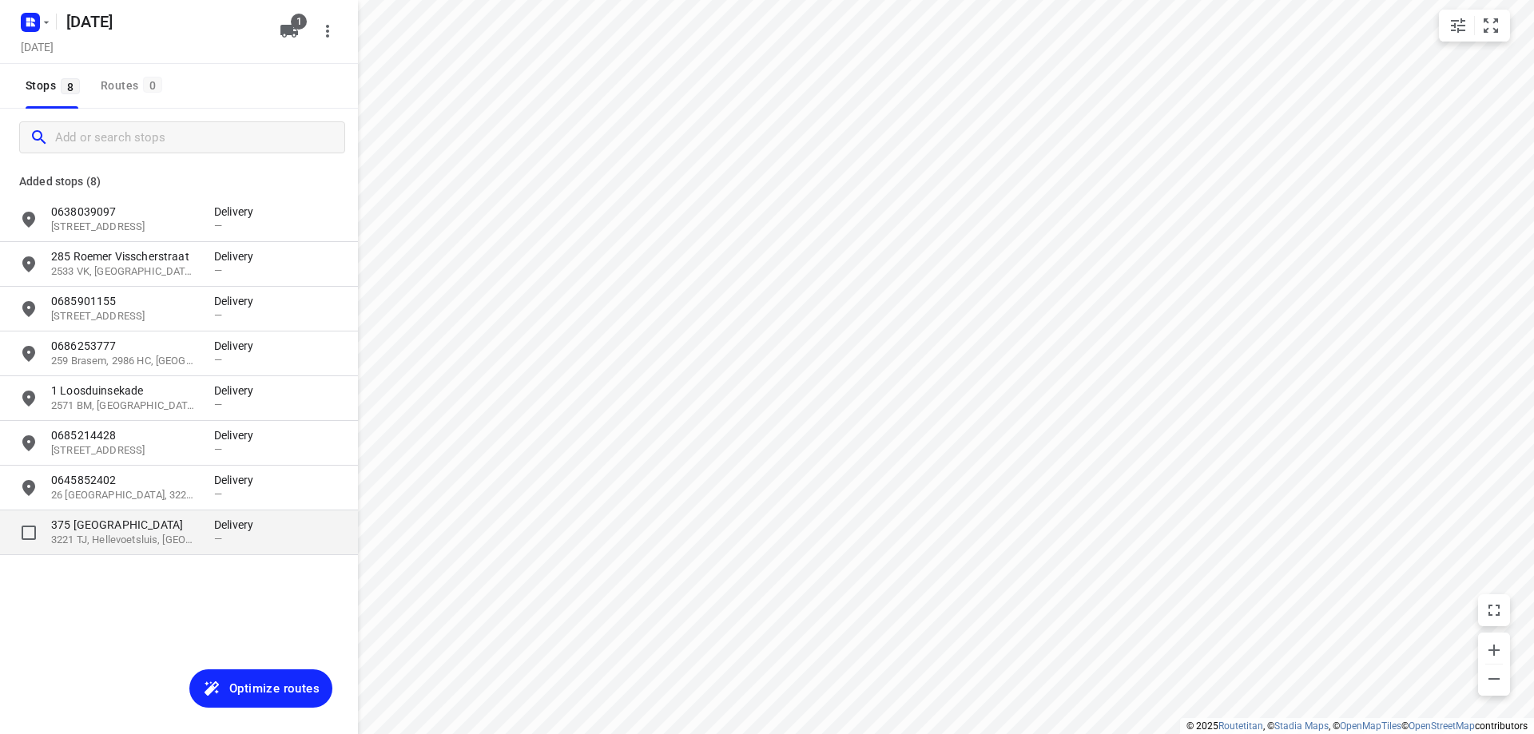
click at [211, 535] on div "375 Isaäc [STREET_ADDRESS]" at bounding box center [132, 532] width 163 height 31
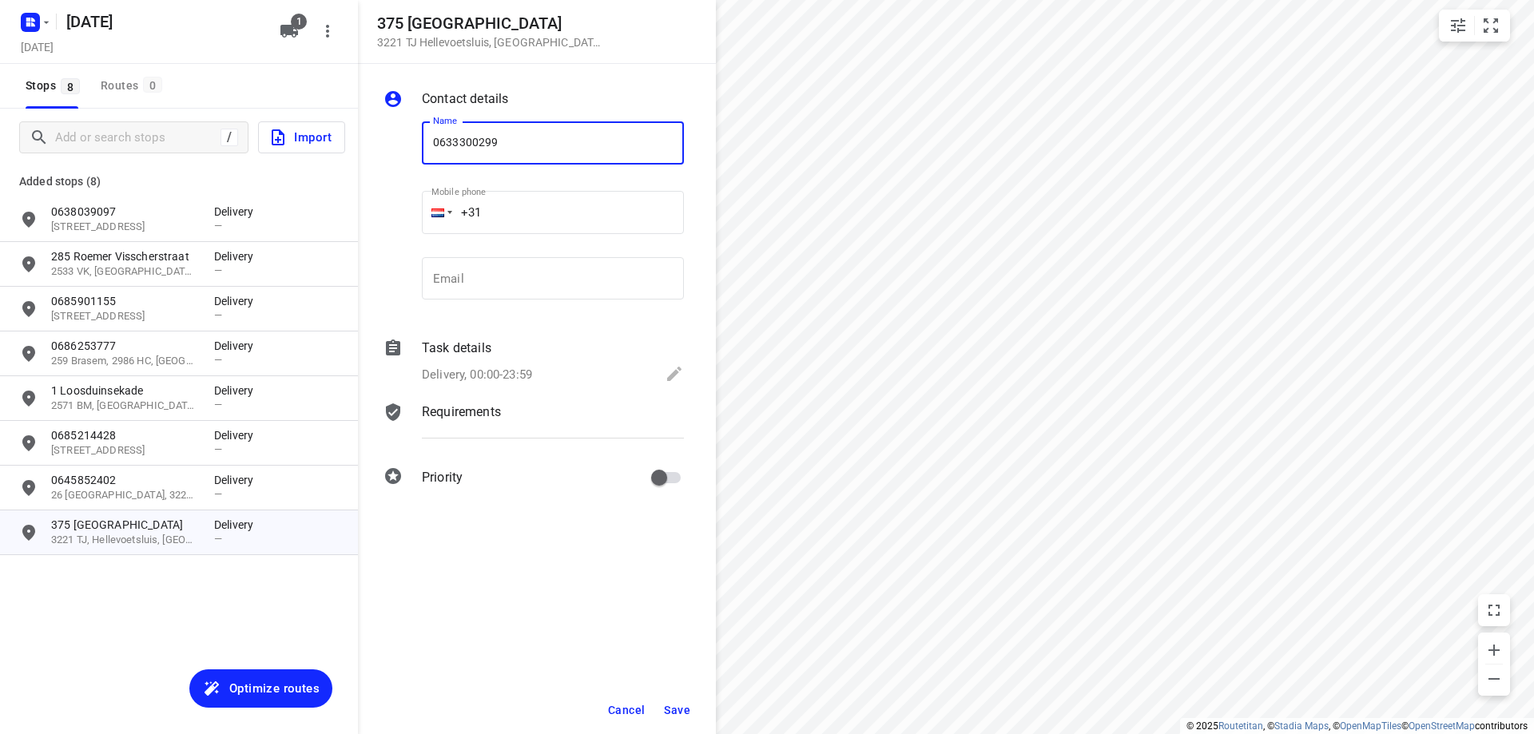
type input "0633300299"
click at [673, 704] on span "Save" at bounding box center [677, 710] width 26 height 13
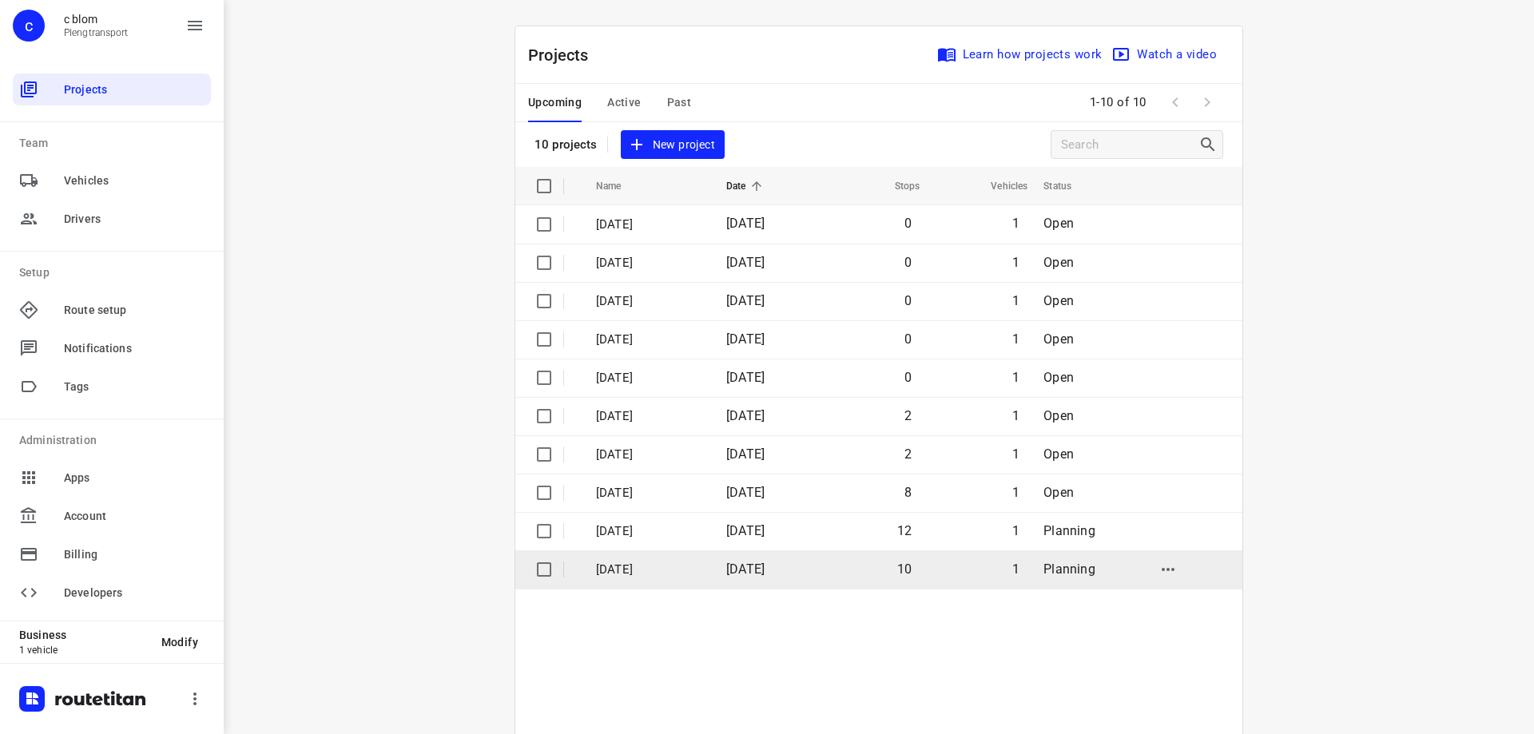
click at [765, 572] on span "[DATE]" at bounding box center [745, 569] width 38 height 15
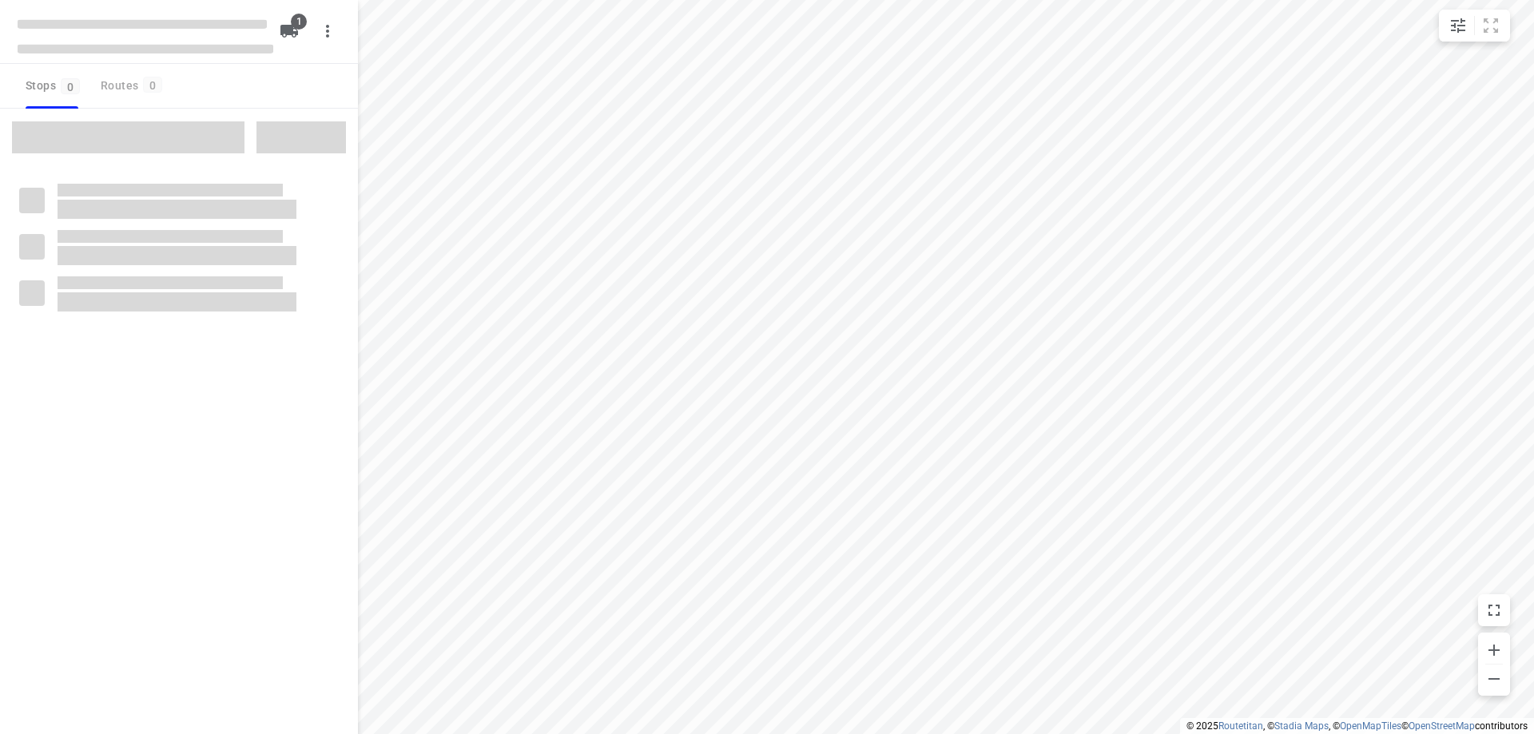
type input "distance"
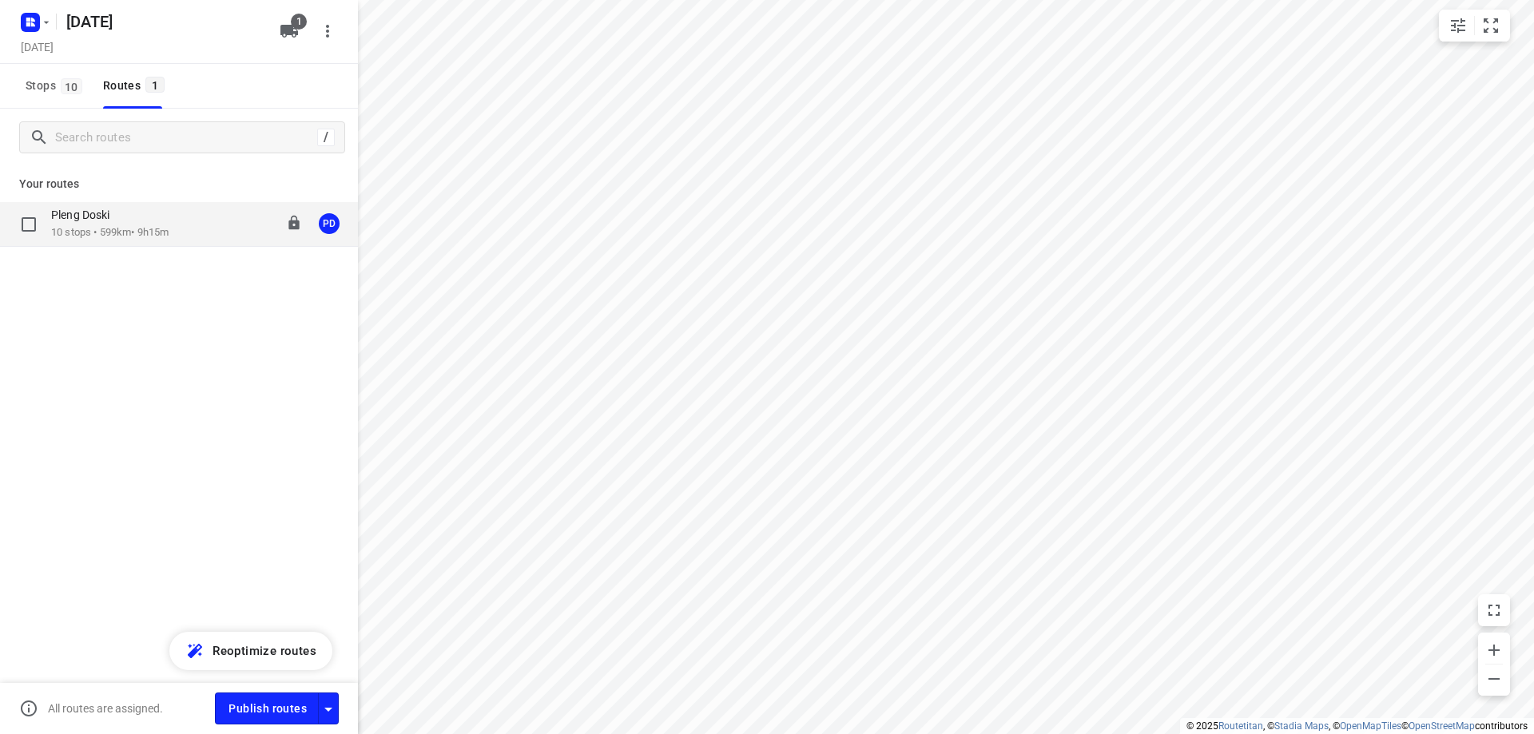
click at [138, 219] on div "Pleng Doski" at bounding box center [109, 217] width 117 height 18
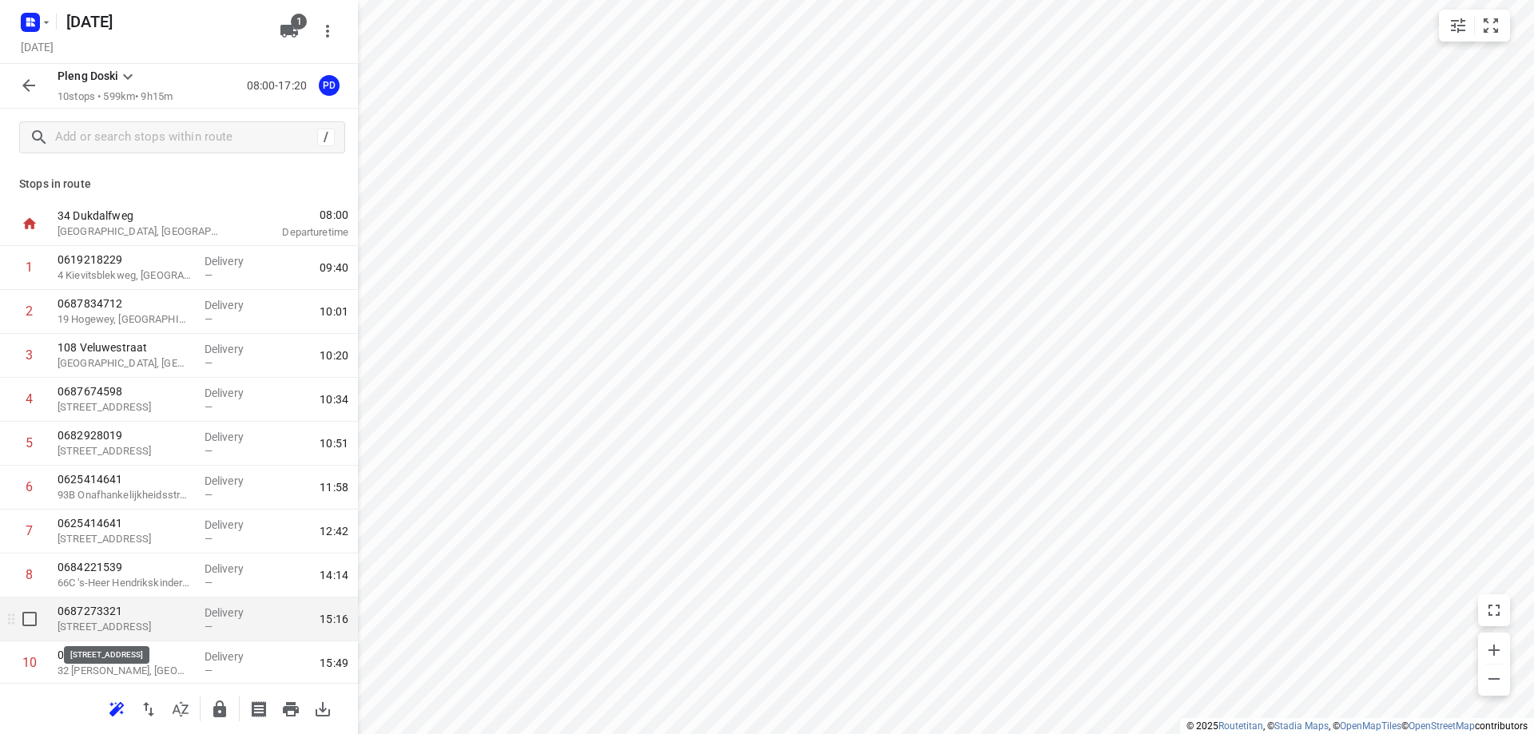
click at [145, 633] on p "[STREET_ADDRESS]" at bounding box center [125, 627] width 134 height 16
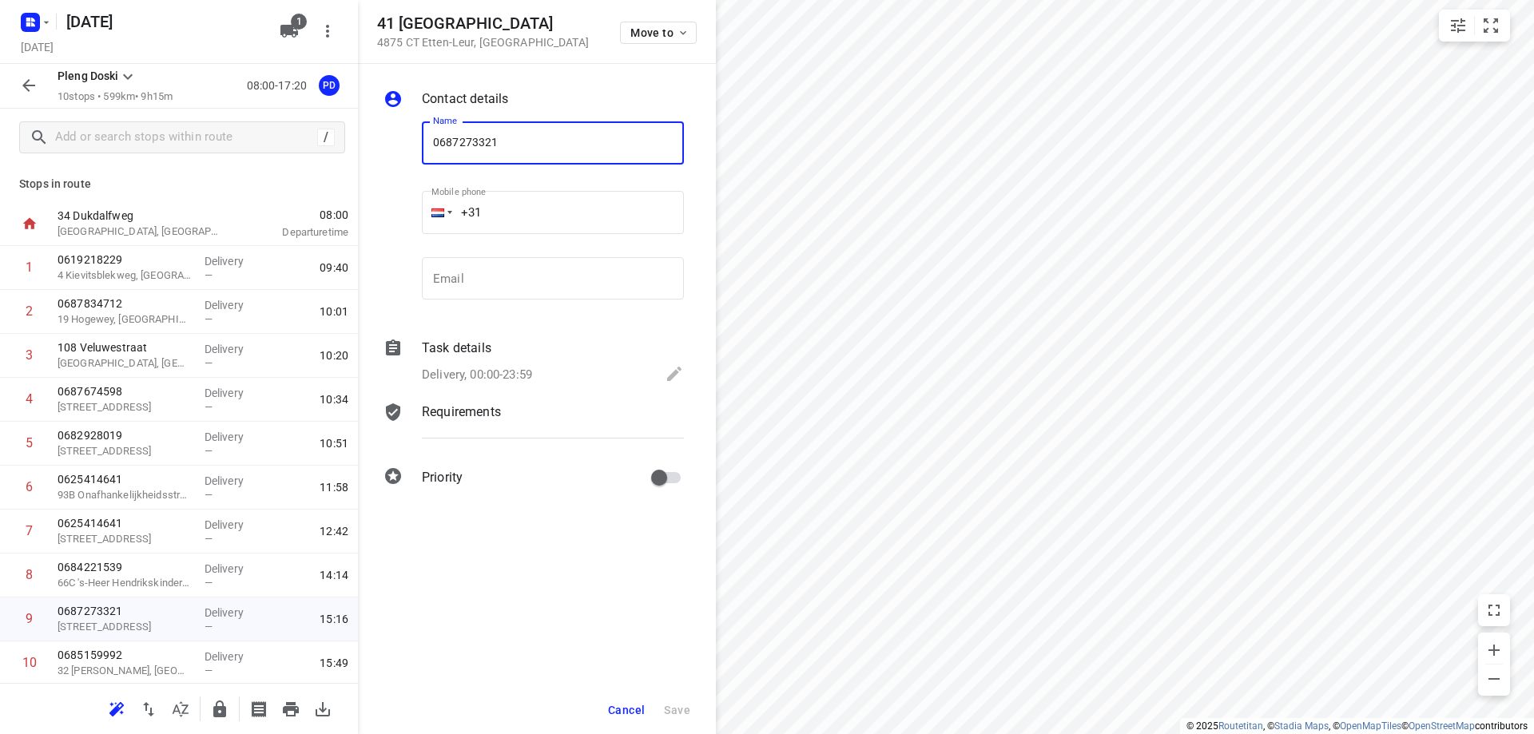
click at [628, 706] on span "Cancel" at bounding box center [626, 710] width 37 height 13
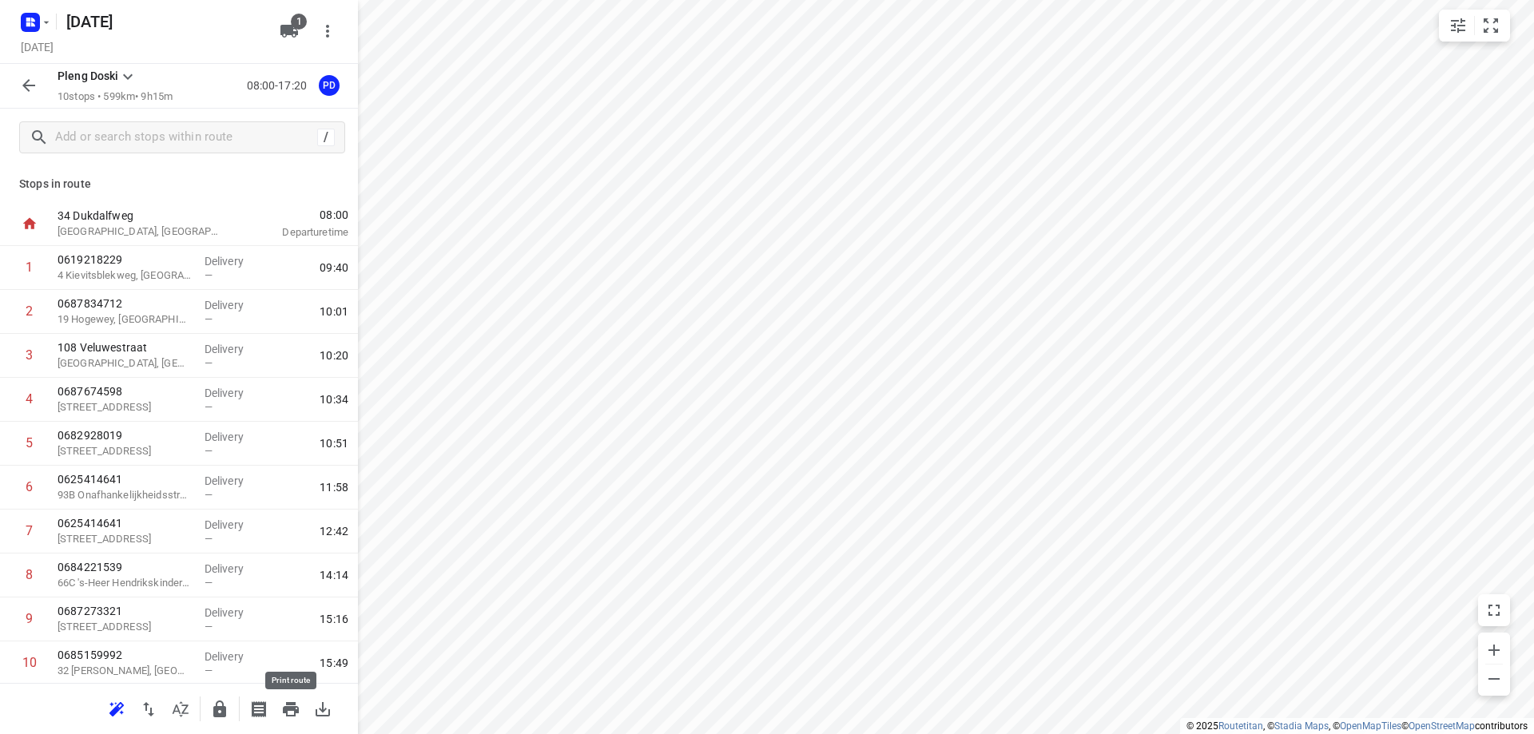
click at [289, 718] on icon "button" at bounding box center [290, 709] width 19 height 19
click at [288, 715] on icon "button" at bounding box center [291, 709] width 16 height 14
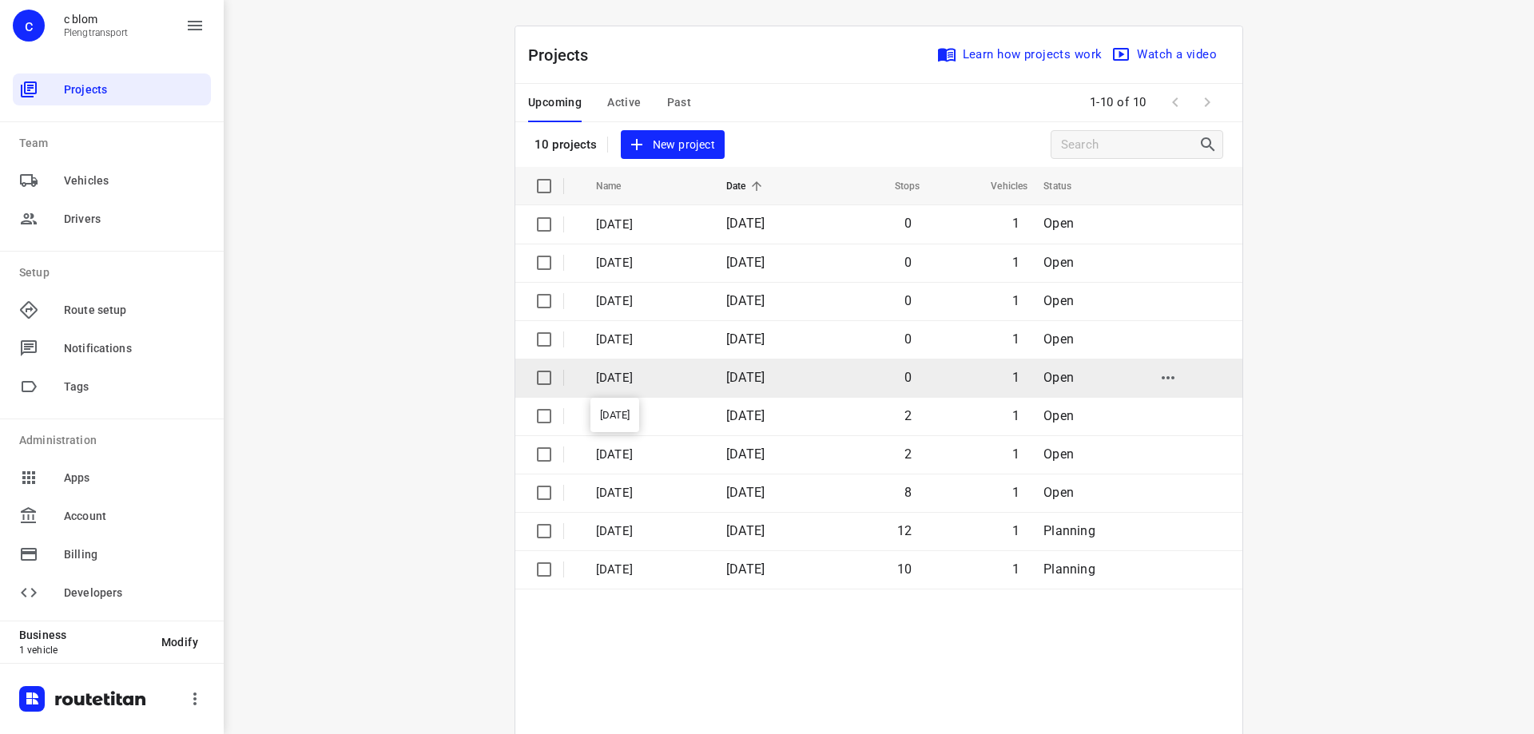
click at [666, 369] on p "[DATE]" at bounding box center [649, 378] width 106 height 18
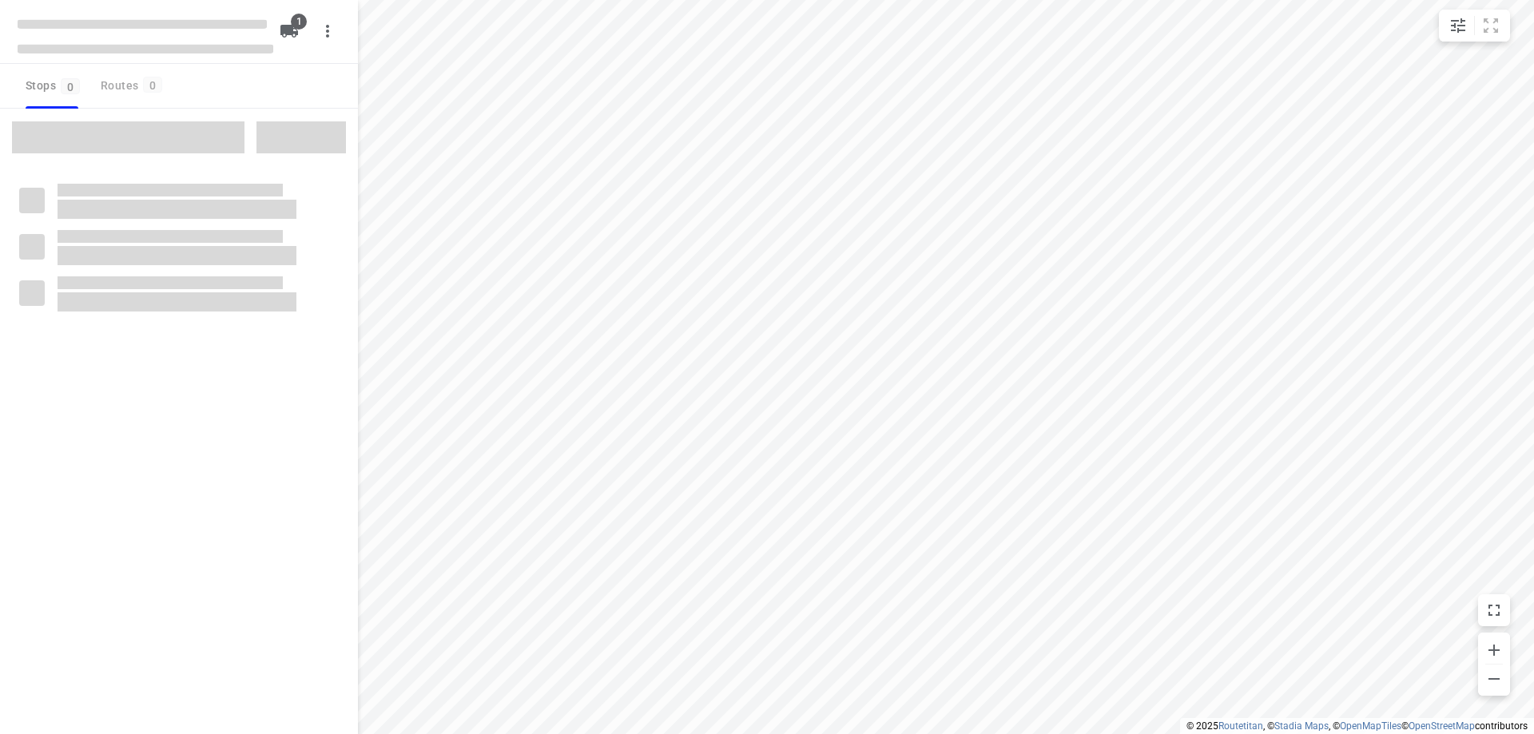
type input "distance"
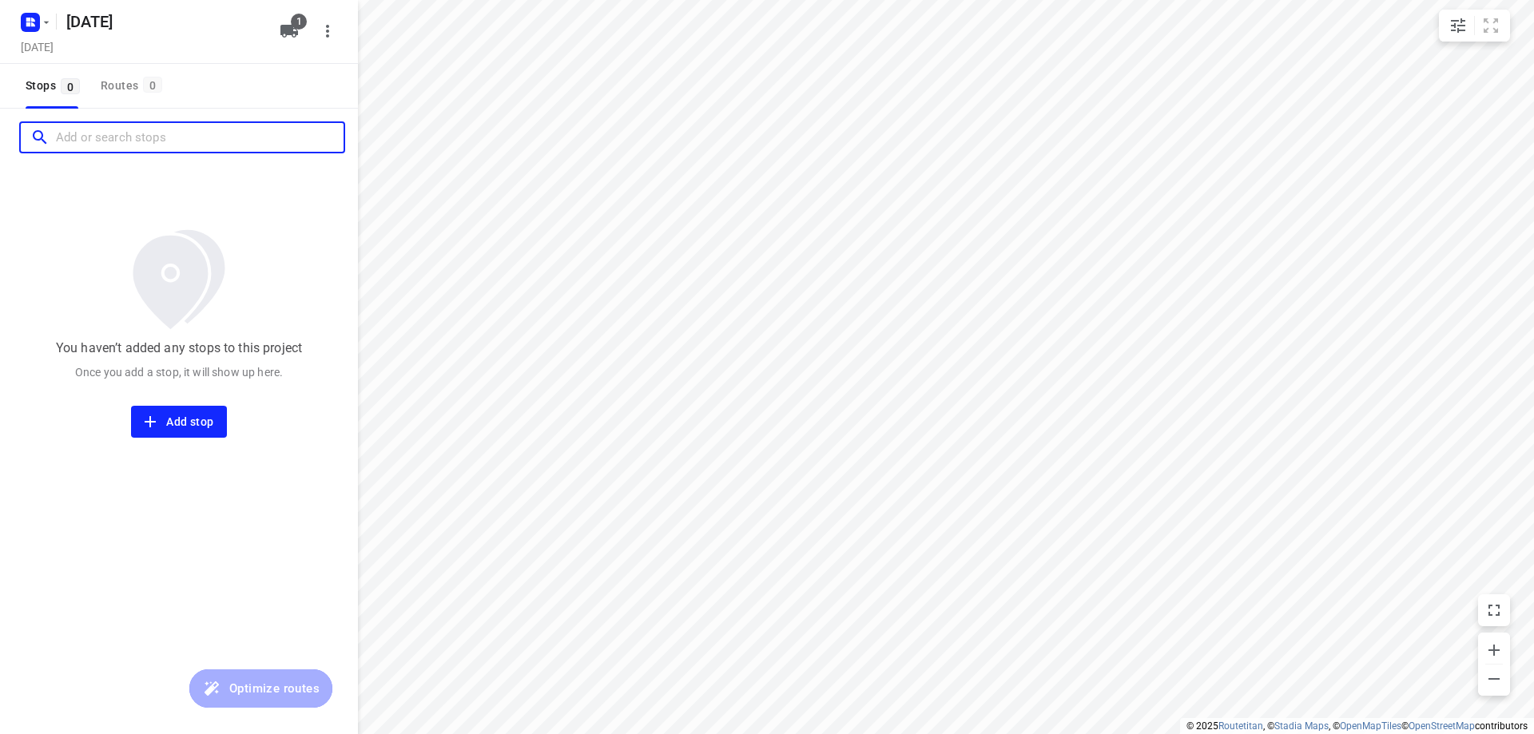
click at [80, 141] on input "Add or search stops" at bounding box center [200, 137] width 288 height 25
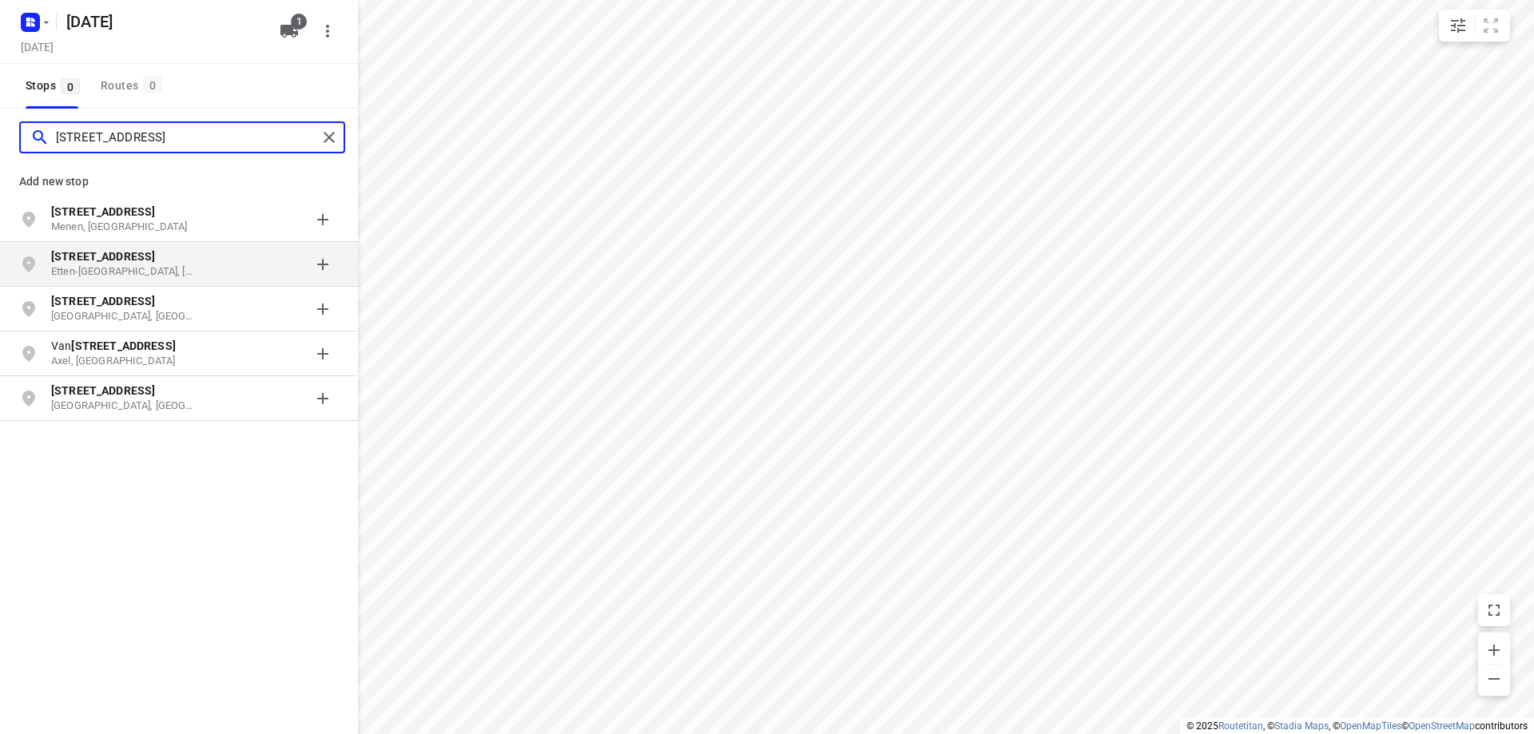
type input "[STREET_ADDRESS]"
click at [87, 263] on p "[STREET_ADDRESS]" at bounding box center [124, 256] width 147 height 16
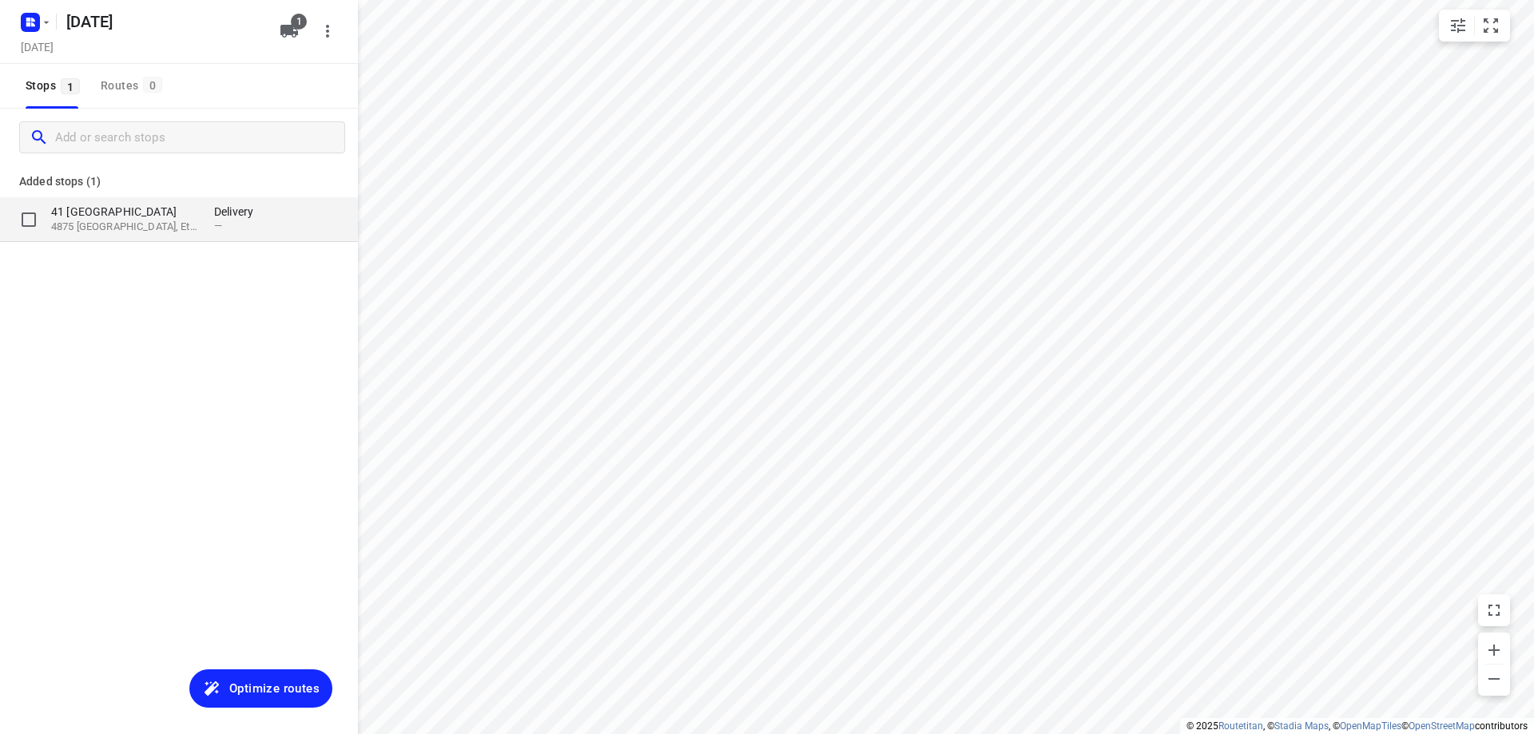
click at [110, 224] on p "4875 [GEOGRAPHIC_DATA], Etten-[GEOGRAPHIC_DATA], [GEOGRAPHIC_DATA]" at bounding box center [124, 227] width 147 height 15
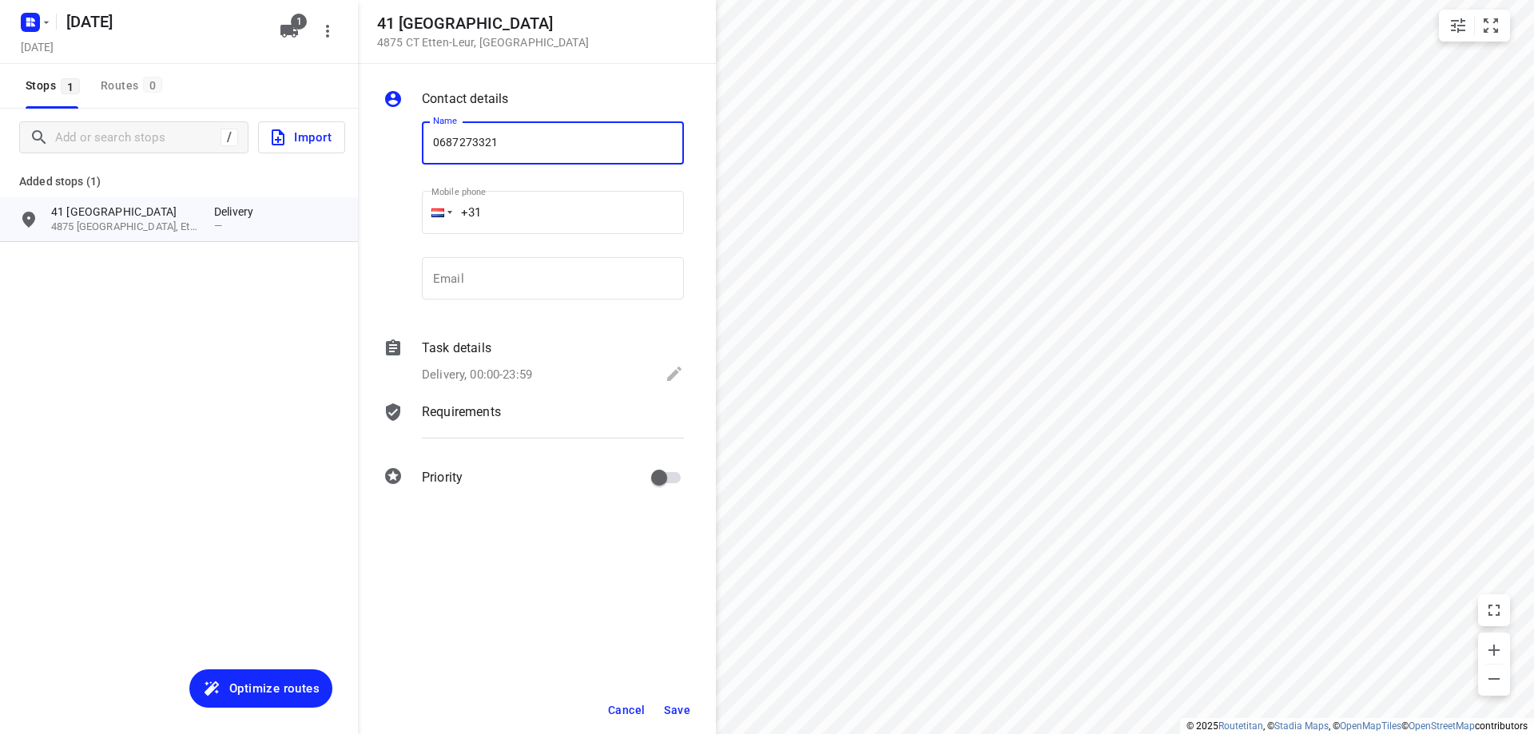
type input "0687273321"
click at [677, 706] on span "Save" at bounding box center [677, 710] width 26 height 13
